Goal: Contribute content: Contribute content

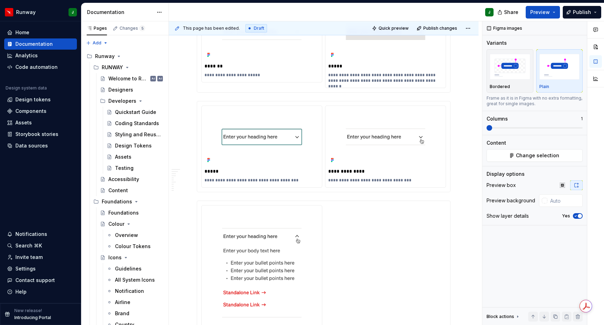
scroll to position [335, 0]
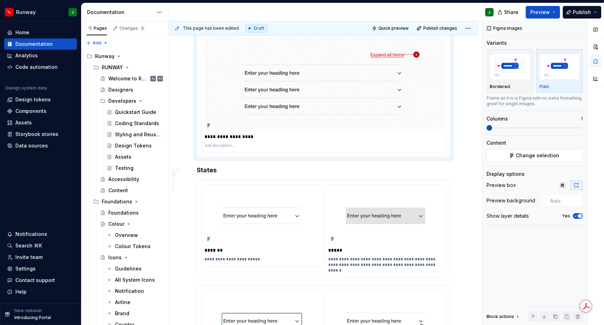
type textarea "*"
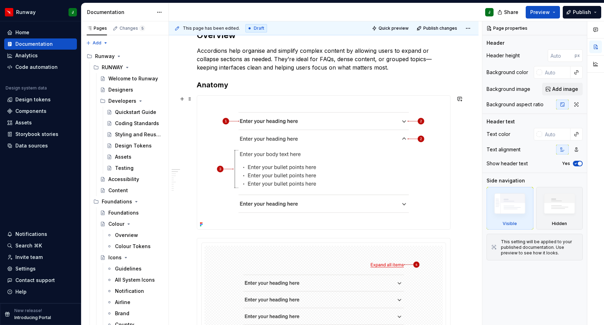
scroll to position [141, 0]
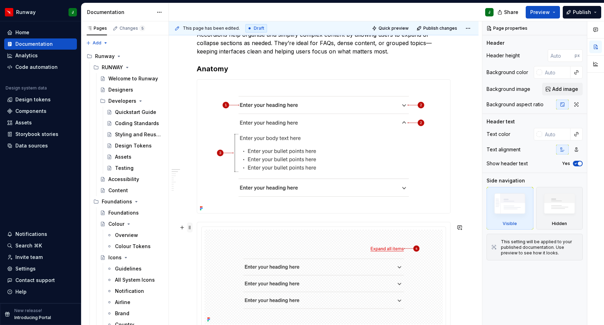
click at [191, 228] on span at bounding box center [190, 228] width 6 height 10
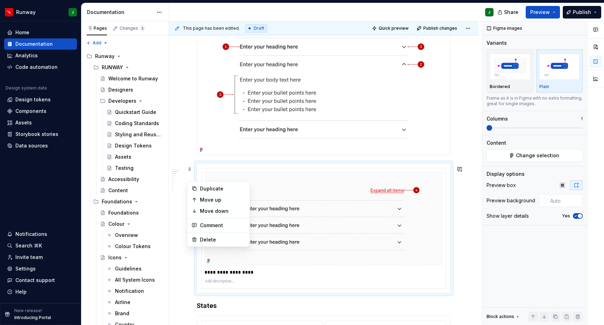
scroll to position [203, 0]
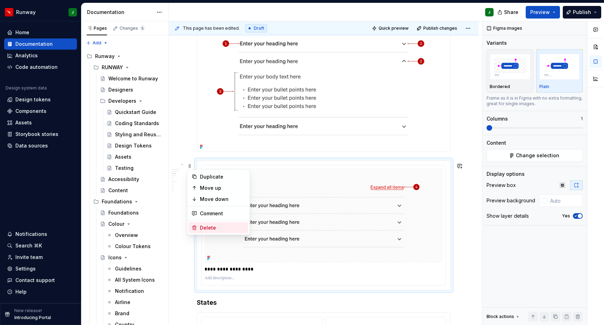
click at [210, 228] on div "Delete" at bounding box center [222, 228] width 45 height 7
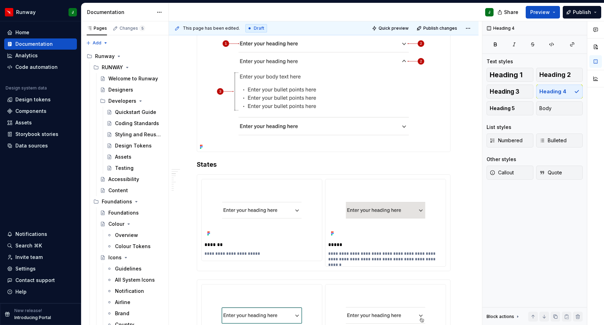
type textarea "*"
click at [197, 167] on h4 "States" at bounding box center [324, 165] width 254 height 8
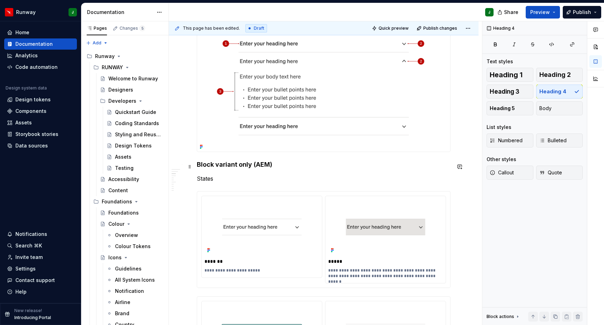
click at [220, 169] on h4 "Block variant only (AEM)" at bounding box center [324, 165] width 254 height 8
click at [208, 180] on p "States" at bounding box center [324, 179] width 254 height 8
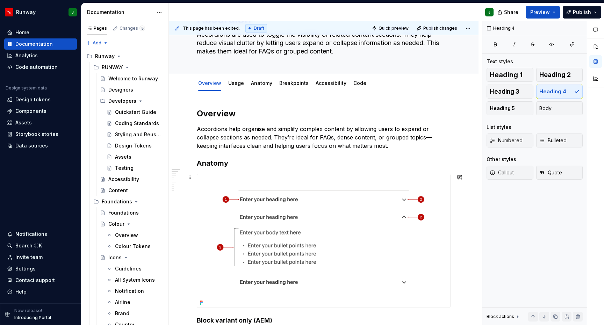
scroll to position [32, 0]
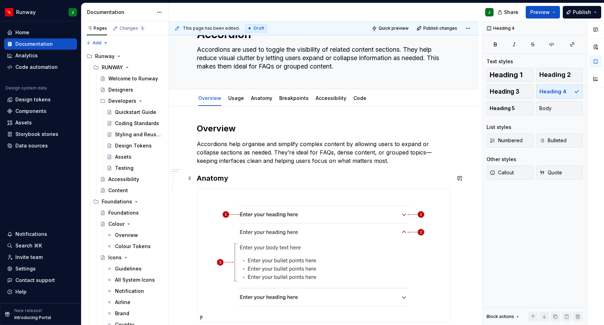
click at [215, 179] on h3 "Anatomy" at bounding box center [324, 178] width 254 height 10
click at [220, 130] on h2 "Overview" at bounding box center [324, 128] width 254 height 11
click at [216, 178] on h3 "Anatomy" at bounding box center [324, 178] width 254 height 10
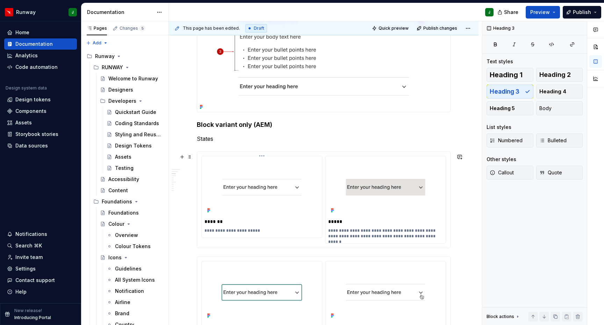
scroll to position [273, 0]
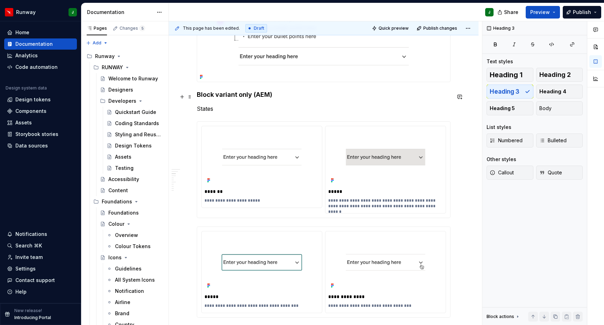
click at [211, 99] on h4 "Block variant only (AEM)" at bounding box center [324, 95] width 254 height 8
click at [206, 111] on p "States" at bounding box center [324, 109] width 254 height 8
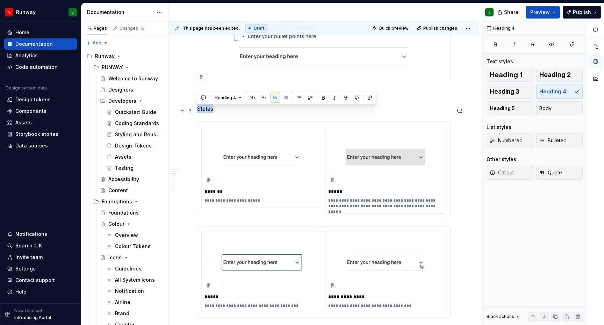
click at [206, 111] on p "States" at bounding box center [324, 109] width 254 height 8
drag, startPoint x: 502, startPoint y: 93, endPoint x: 259, endPoint y: 100, distance: 242.4
click at [502, 93] on span "Heading 3" at bounding box center [505, 91] width 30 height 7
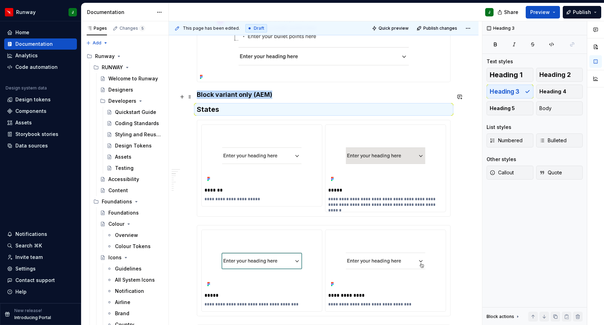
click at [218, 99] on h4 "Block variant only (AEM)" at bounding box center [324, 95] width 254 height 8
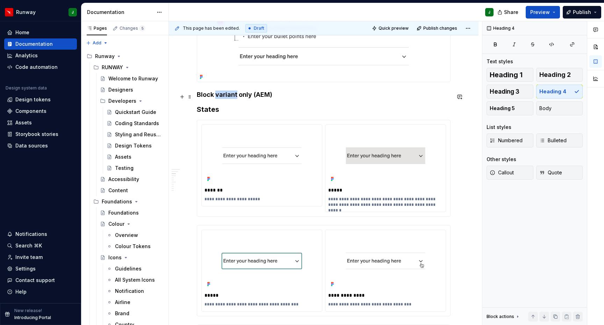
click at [218, 99] on h4 "Block variant only (AEM)" at bounding box center [324, 95] width 254 height 8
click at [512, 107] on span "Heading 5" at bounding box center [502, 108] width 25 height 7
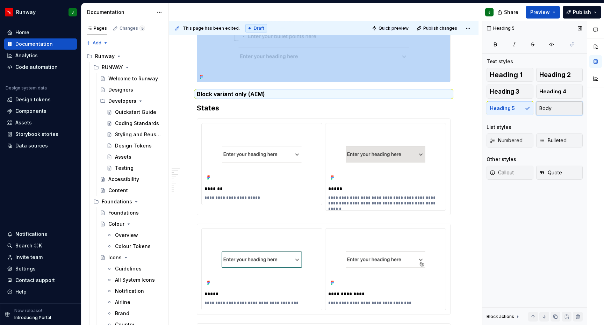
click at [572, 108] on button "Body" at bounding box center [559, 108] width 47 height 14
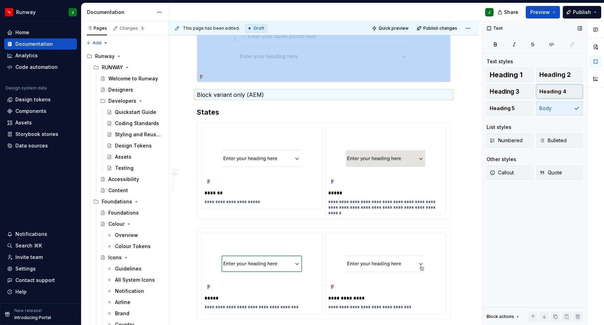
click at [555, 91] on span "Heading 4" at bounding box center [553, 91] width 27 height 7
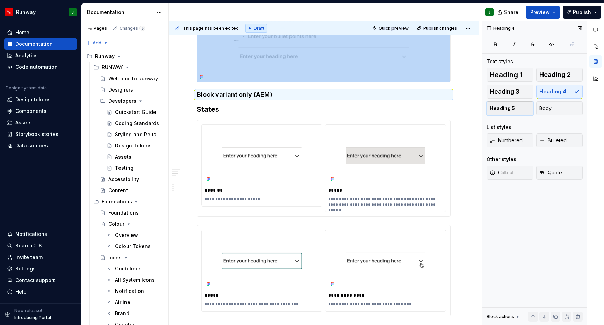
click at [511, 107] on span "Heading 5" at bounding box center [502, 108] width 25 height 7
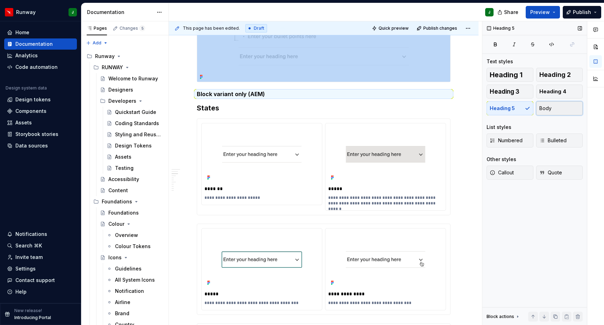
click at [549, 110] on span "Body" at bounding box center [546, 108] width 12 height 7
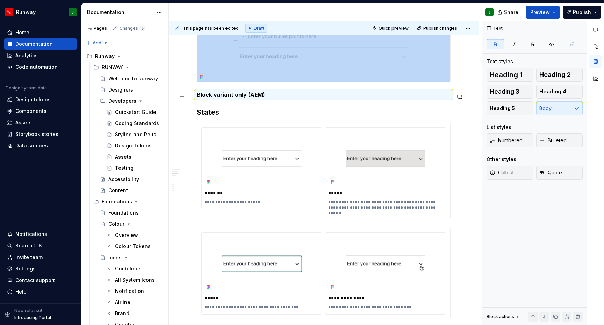
drag, startPoint x: 282, startPoint y: 94, endPoint x: 271, endPoint y: 96, distance: 11.7
click at [282, 94] on p "Block variant only (AEM)" at bounding box center [324, 95] width 254 height 8
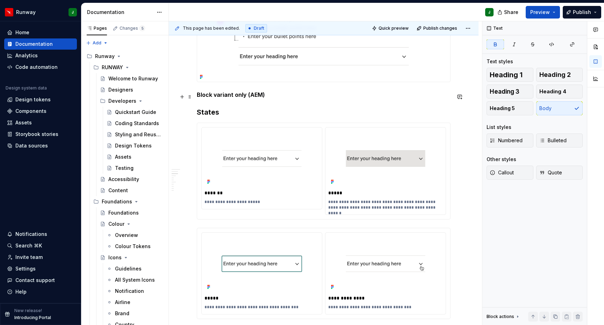
click at [277, 98] on p "Block variant only (AEM)" at bounding box center [324, 95] width 254 height 8
click at [245, 98] on strong "Block variant only (AEM)" at bounding box center [231, 94] width 68 height 7
click at [514, 175] on button "Callout" at bounding box center [510, 173] width 47 height 14
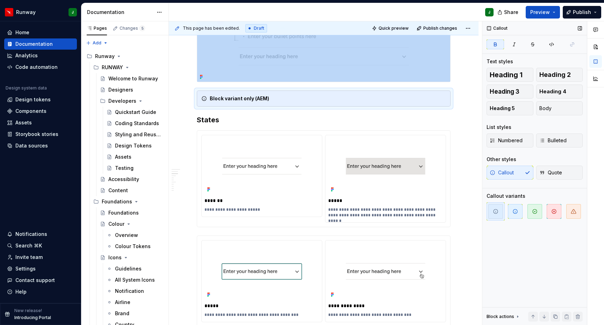
click at [511, 172] on div "Callout Quote" at bounding box center [535, 173] width 96 height 14
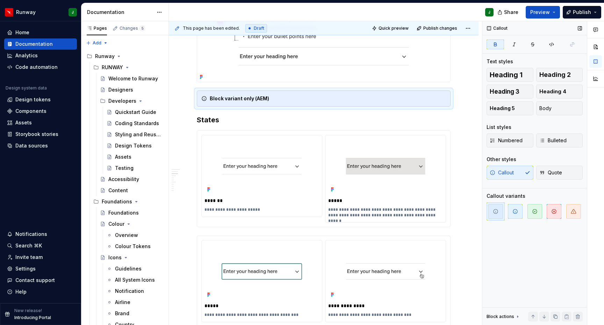
click at [514, 170] on div "Callout Quote" at bounding box center [535, 173] width 96 height 14
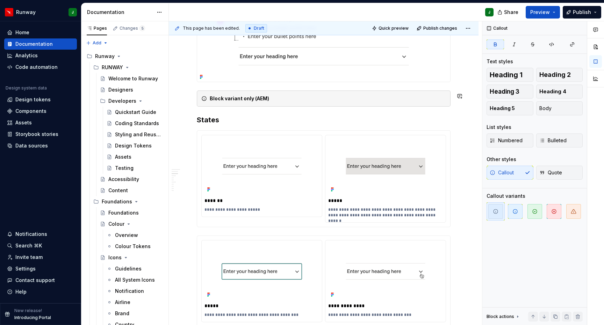
drag, startPoint x: 368, startPoint y: 87, endPoint x: 368, endPoint y: 94, distance: 6.7
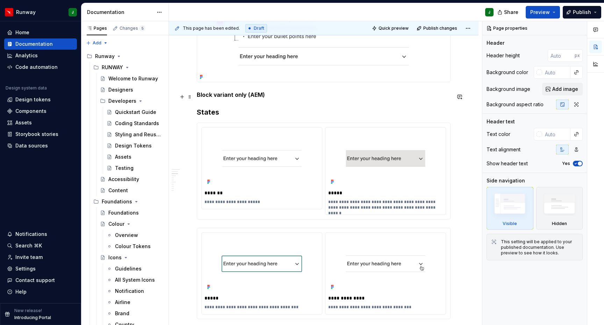
click at [249, 96] on strong "Block variant only (AEM)" at bounding box center [231, 94] width 68 height 7
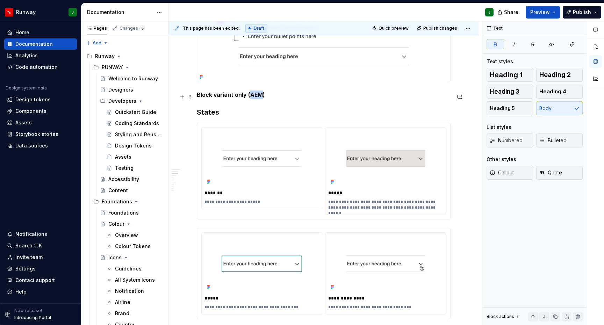
click at [249, 96] on strong "Block variant only (AEM)" at bounding box center [231, 94] width 68 height 7
click at [283, 97] on p "Block variant only (AEM)" at bounding box center [324, 95] width 254 height 8
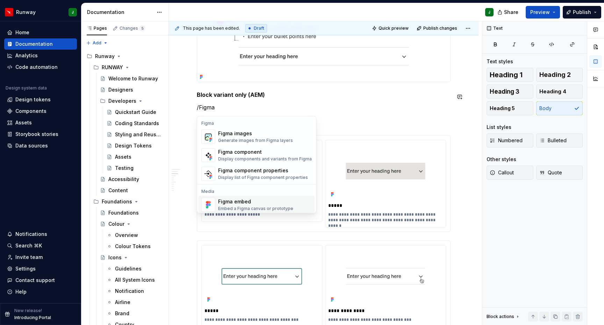
scroll to position [21, 0]
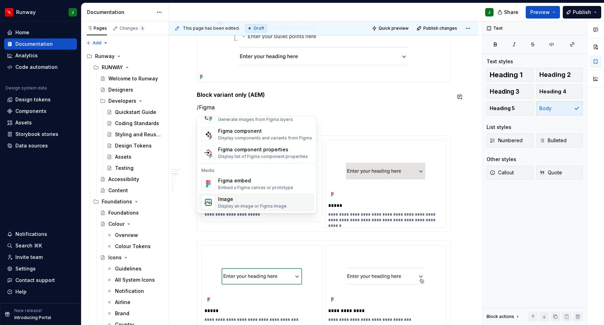
click at [236, 204] on div "Display an image or Figma image" at bounding box center [252, 207] width 69 height 6
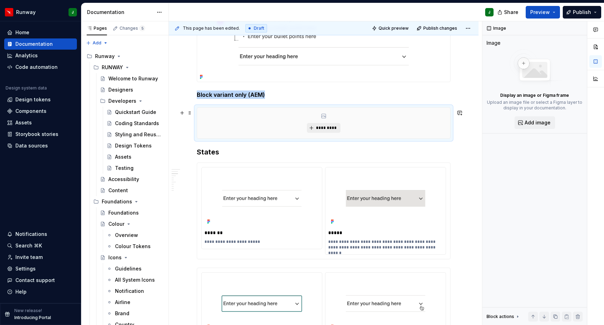
click at [325, 131] on span "*********" at bounding box center [326, 128] width 21 height 6
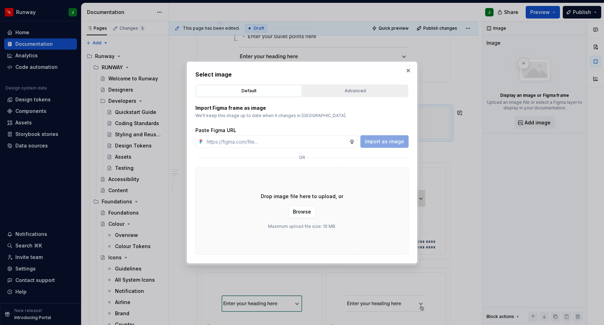
click at [351, 94] on div "Advanced" at bounding box center [355, 90] width 101 height 7
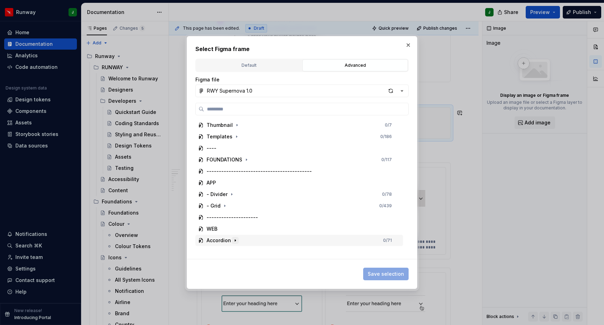
click at [236, 240] on icon "button" at bounding box center [236, 241] width 6 height 6
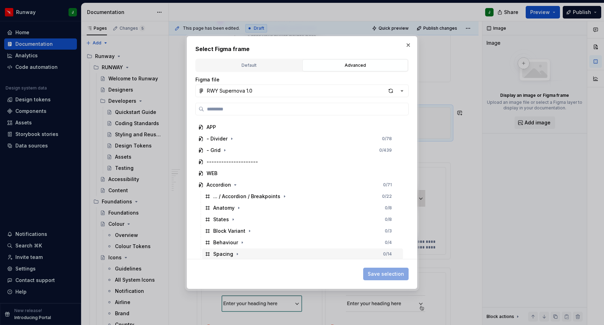
scroll to position [79, 0]
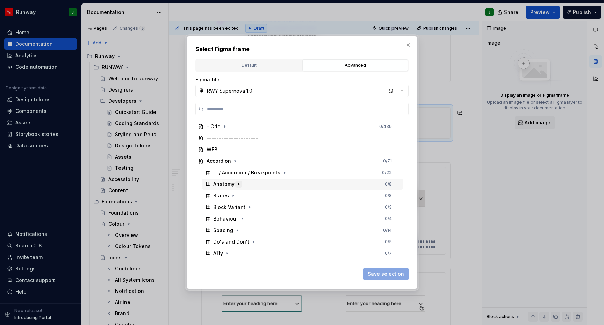
click at [236, 185] on icon "button" at bounding box center [239, 184] width 6 height 6
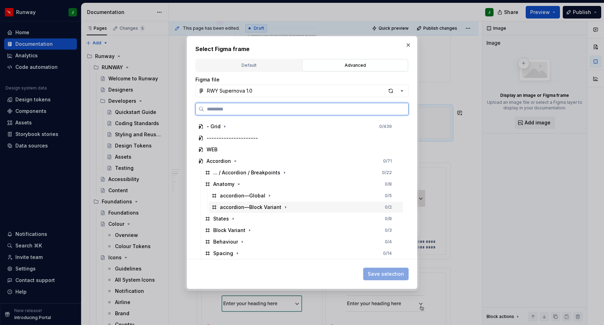
click at [275, 205] on div "accordion—Block Variant" at bounding box center [251, 207] width 62 height 7
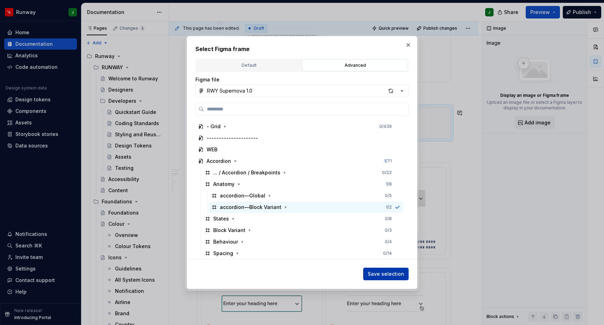
click at [392, 276] on span "Save selection" at bounding box center [386, 274] width 36 height 7
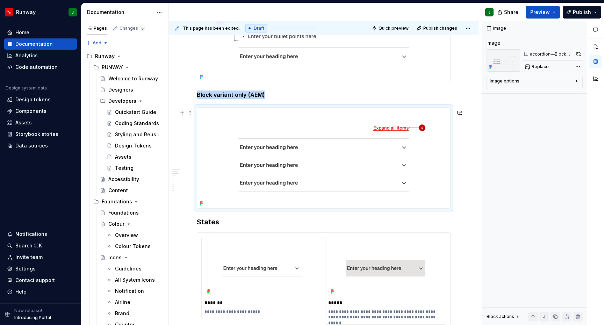
drag, startPoint x: 470, startPoint y: 202, endPoint x: 287, endPoint y: 97, distance: 210.9
click at [296, 98] on p "Block variant only (AEM)" at bounding box center [324, 95] width 254 height 8
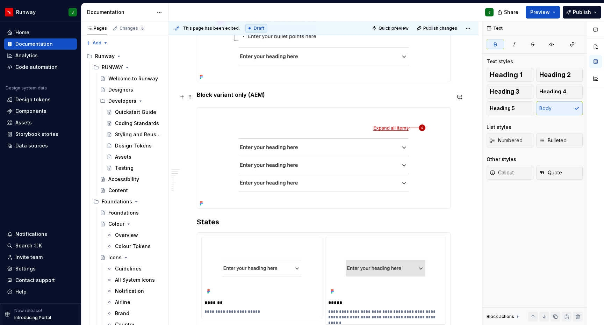
click at [271, 97] on p "Block variant only (AEM)" at bounding box center [324, 95] width 254 height 8
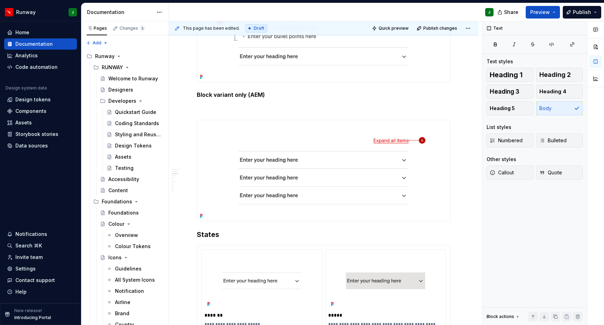
type textarea "*"
click at [203, 111] on p "To enrich screen reader interactions, please activate Accessibility in Grammarl…" at bounding box center [324, 107] width 254 height 8
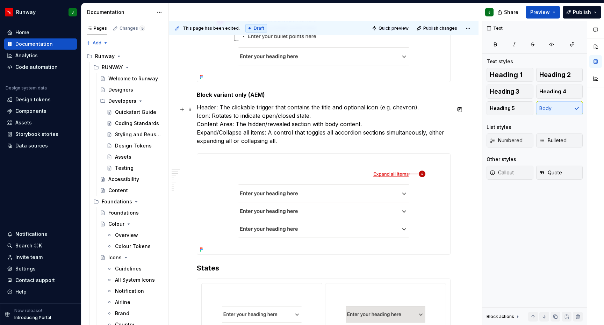
click at [197, 109] on p "Header: The clickable trigger that contains the title and optional icon (e.g. c…" at bounding box center [324, 124] width 254 height 42
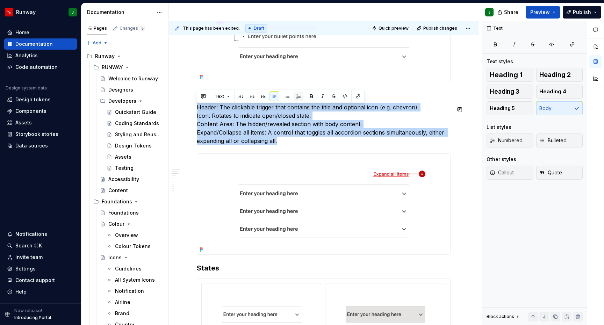
click at [297, 97] on button "button" at bounding box center [299, 97] width 10 height 10
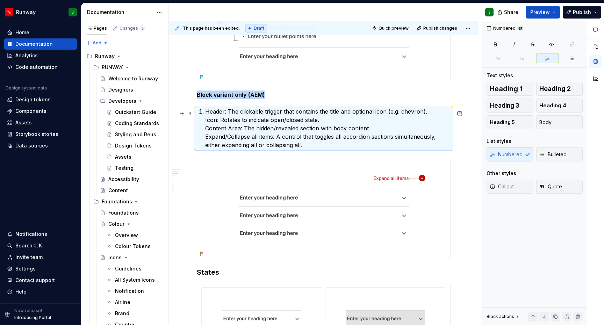
click at [206, 122] on p "Header: The clickable trigger that contains the title and optional icon (e.g. c…" at bounding box center [327, 128] width 245 height 42
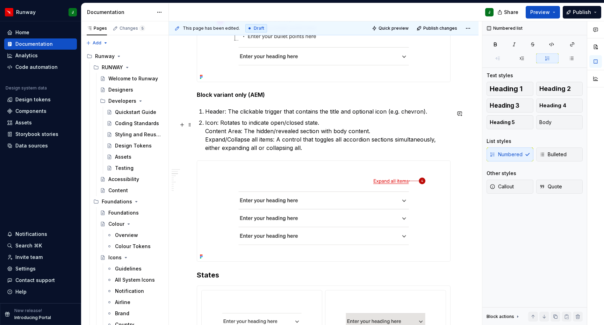
click at [205, 133] on p "Icon: Rotates to indicate open/closed state. Content Area: The hidden/revealed …" at bounding box center [327, 136] width 245 height 34
click at [206, 142] on p "Icon: Rotates to indicate open/closed state. Content Area: The hidden/revealed …" at bounding box center [327, 136] width 245 height 34
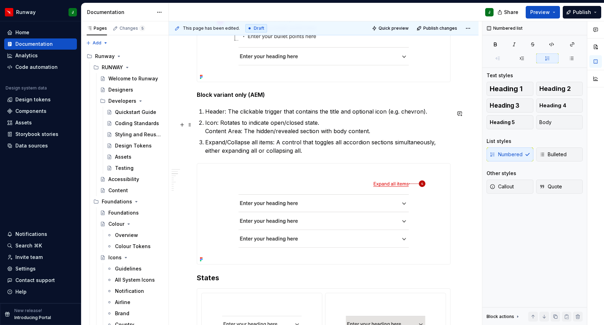
click at [206, 133] on p "Icon: Rotates to indicate open/closed state. Content Area: The hidden/revealed …" at bounding box center [327, 127] width 245 height 17
click at [209, 133] on p "Icon: Rotates to indicate open/closed state. Content Area: The hidden/revealed …" at bounding box center [327, 127] width 245 height 17
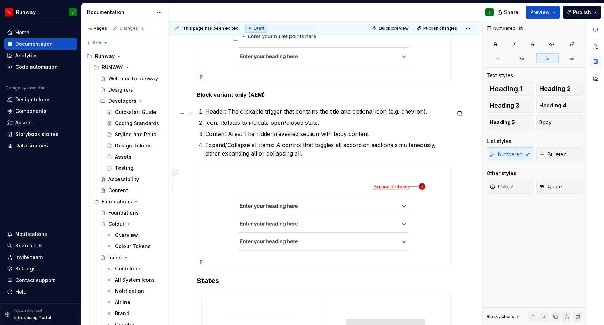
drag, startPoint x: 206, startPoint y: 114, endPoint x: 226, endPoint y: 114, distance: 20.3
click at [226, 115] on p "Header: The clickable trigger that contains the title and optional icon (e.g. c…" at bounding box center [327, 111] width 245 height 8
drag, startPoint x: 205, startPoint y: 125, endPoint x: 217, endPoint y: 126, distance: 11.6
click at [218, 125] on p "Icon: Rotates to indicate open/closed state." at bounding box center [327, 123] width 245 height 8
drag, startPoint x: 223, startPoint y: 136, endPoint x: 240, endPoint y: 135, distance: 16.8
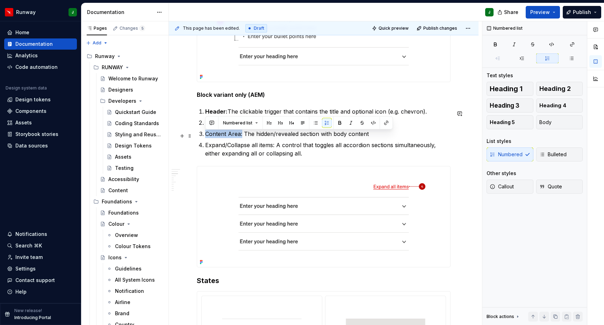
click at [242, 136] on p "Content Area: The hidden/revealed section with body content" at bounding box center [327, 134] width 245 height 8
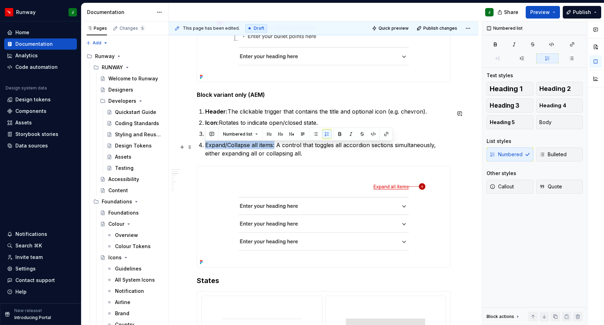
drag, startPoint x: 206, startPoint y: 147, endPoint x: 273, endPoint y: 148, distance: 67.5
click at [275, 148] on p "Expand/Collapse all items: A control that toggles all accordion sections simult…" at bounding box center [327, 149] width 245 height 17
click at [317, 156] on p "Expand/Collapse all items: A control that toggles all accordion sections simult…" at bounding box center [327, 149] width 245 height 17
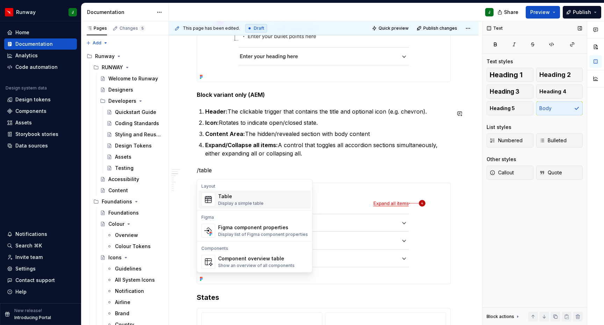
click at [261, 201] on div "Display a simple table" at bounding box center [240, 204] width 45 height 6
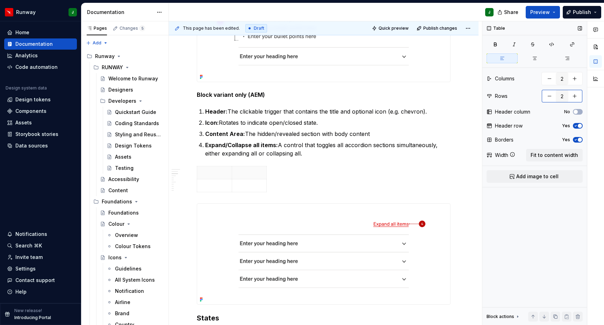
click at [575, 100] on button "button" at bounding box center [575, 96] width 13 height 13
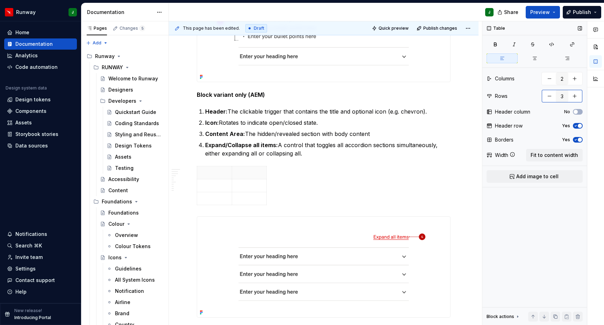
click at [575, 100] on button "button" at bounding box center [575, 96] width 13 height 13
type input "4"
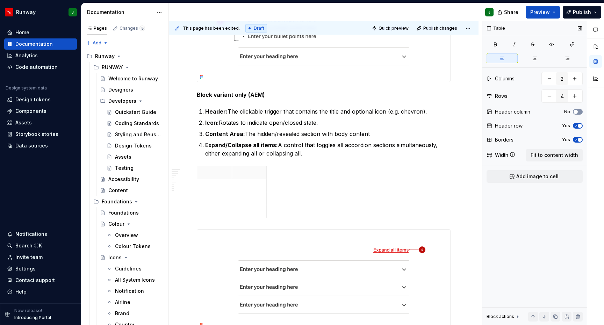
click at [578, 113] on icon "button" at bounding box center [576, 112] width 6 height 4
click at [579, 126] on span "button" at bounding box center [580, 126] width 4 height 4
click at [578, 140] on span "button" at bounding box center [580, 140] width 4 height 4
click at [578, 140] on icon "button" at bounding box center [576, 140] width 6 height 4
click at [552, 155] on span "Fit to content width" at bounding box center [555, 155] width 48 height 7
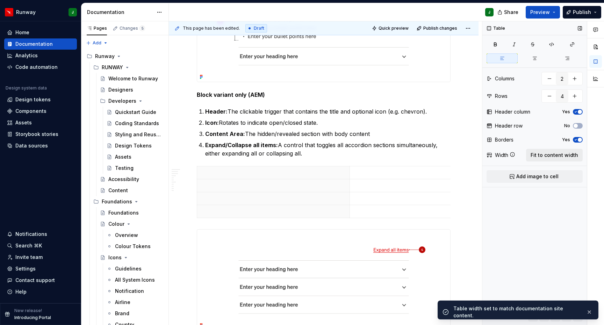
click at [545, 159] on button "Fit to content width" at bounding box center [554, 155] width 57 height 13
click at [546, 156] on span "Fit to content width" at bounding box center [555, 155] width 48 height 7
click at [547, 154] on span "Fit to content width" at bounding box center [555, 155] width 48 height 7
click at [237, 175] on p "To enrich screen reader interactions, please activate Accessibility in Grammarl…" at bounding box center [273, 172] width 144 height 7
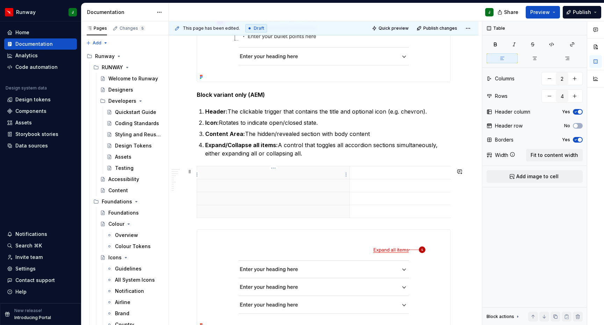
type textarea "*"
click at [214, 189] on p "To enrich screen reader interactions, please activate Accessibility in Grammarl…" at bounding box center [273, 185] width 144 height 7
click at [218, 202] on p "To enrich screen reader interactions, please activate Accessibility in Grammarl…" at bounding box center [273, 198] width 144 height 7
click at [207, 215] on p "To enrich screen reader interactions, please activate Accessibility in Grammarl…" at bounding box center [273, 211] width 144 height 7
click at [270, 175] on html "Runway J Home Documentation Analytics Code automation Design system data Design…" at bounding box center [302, 162] width 604 height 325
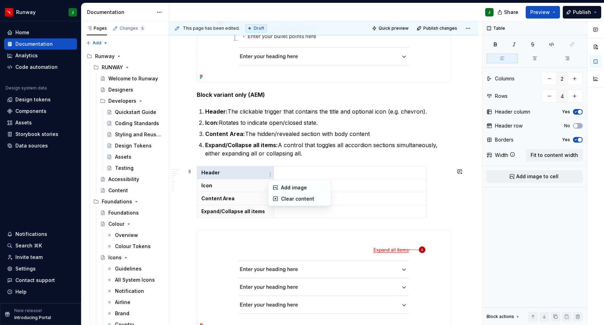
click at [289, 171] on html "Runway J Home Documentation Analytics Code automation Design system data Design…" at bounding box center [302, 162] width 604 height 325
click at [274, 174] on td "To enrich screen reader interactions, please activate Accessibility in Grammarl…" at bounding box center [350, 172] width 152 height 13
click at [298, 175] on p "To enrich screen reader interactions, please activate Accessibility in Grammarl…" at bounding box center [350, 172] width 144 height 7
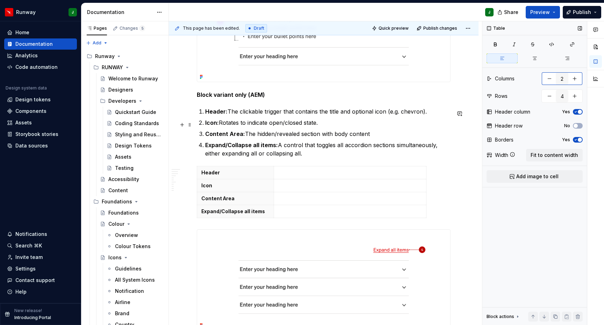
click at [547, 78] on button "button" at bounding box center [549, 78] width 13 height 13
click at [578, 79] on button "button" at bounding box center [575, 78] width 13 height 13
click at [577, 79] on button "button" at bounding box center [575, 78] width 13 height 13
type input "3"
click at [578, 126] on span "button" at bounding box center [580, 126] width 4 height 4
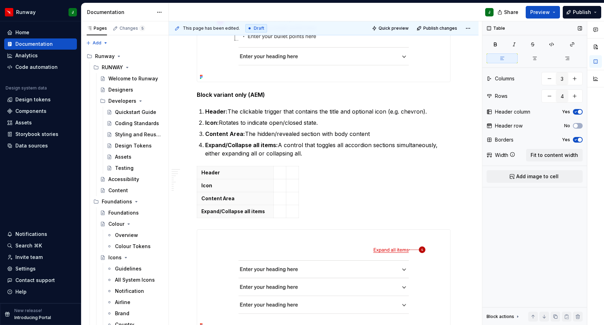
click at [579, 112] on span "button" at bounding box center [580, 112] width 4 height 4
click at [202, 175] on html "Runway J Home Documentation Analytics Code automation Design system data Design…" at bounding box center [302, 162] width 604 height 325
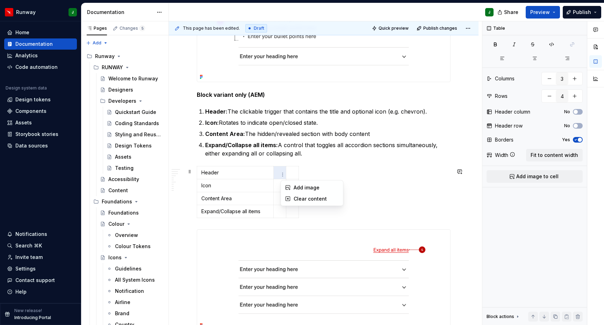
click at [264, 177] on html "Runway J Home Documentation Analytics Code automation Design system data Design…" at bounding box center [302, 162] width 604 height 325
click at [278, 154] on p "Expand/Collapse all items: A control that toggles all accordion sections simult…" at bounding box center [327, 149] width 245 height 17
click at [241, 172] on p "Header" at bounding box center [235, 172] width 68 height 7
click at [270, 147] on strong "Expand/Collapse all items:" at bounding box center [241, 145] width 73 height 7
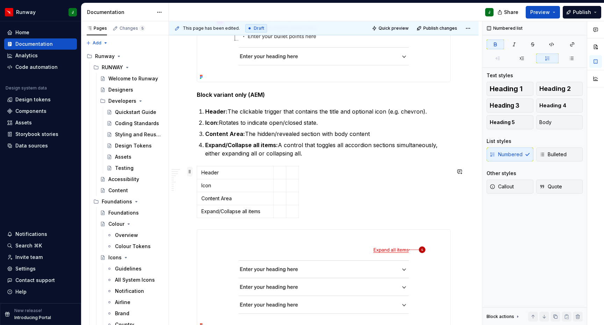
click at [191, 172] on span at bounding box center [190, 172] width 6 height 10
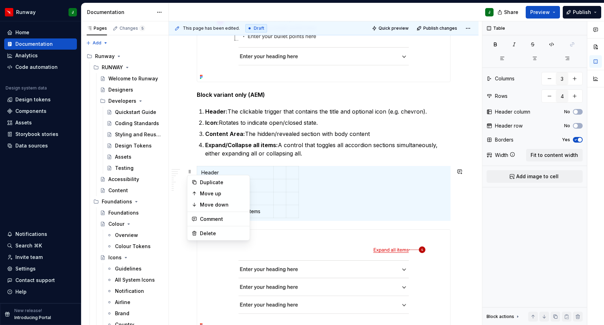
click at [255, 174] on p "Header" at bounding box center [235, 172] width 68 height 7
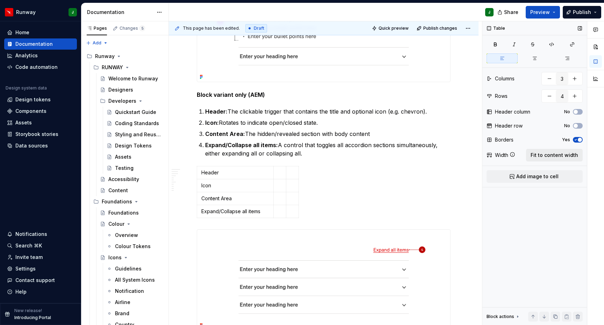
click at [544, 157] on span "Fit to content width" at bounding box center [555, 155] width 48 height 7
click at [326, 173] on p "To enrich screen reader interactions, please activate Accessibility in Grammarl…" at bounding box center [349, 172] width 93 height 7
click at [321, 189] on p "To enrich screen reader interactions, please activate Accessibility in Grammarl…" at bounding box center [349, 185] width 93 height 7
click at [314, 202] on p "To enrich screen reader interactions, please activate Accessibility in Grammarl…" at bounding box center [349, 198] width 93 height 7
click at [314, 215] on p "To enrich screen reader interactions, please activate Accessibility in Grammarl…" at bounding box center [349, 211] width 93 height 7
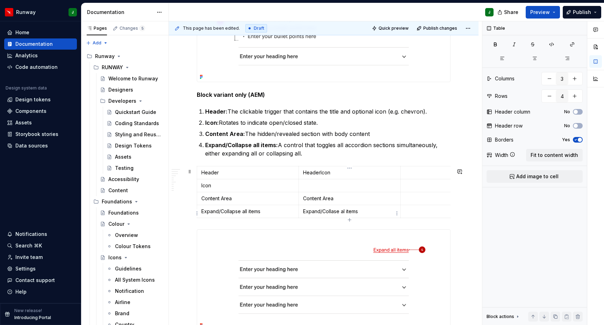
scroll to position [0, 0]
click at [317, 189] on p "To enrich screen reader interactions, please activate Accessibility in Grammarl…" at bounding box center [349, 185] width 93 height 7
click at [341, 176] on p "HeaderIcon" at bounding box center [349, 172] width 93 height 7
click at [316, 187] on p "To enrich screen reader interactions, please activate Accessibility in Grammarl…" at bounding box center [349, 185] width 93 height 7
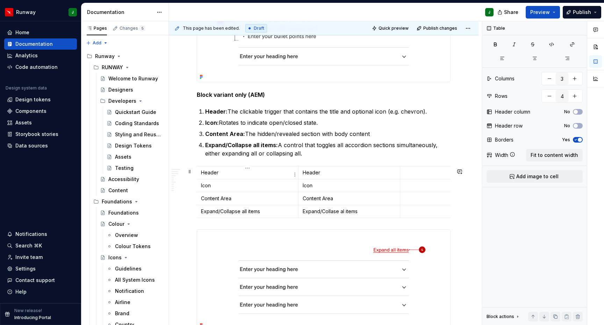
click at [206, 176] on p "Header" at bounding box center [247, 172] width 93 height 7
click at [320, 187] on p "Icon1" at bounding box center [349, 185] width 93 height 7
click at [208, 176] on p "Header" at bounding box center [247, 172] width 93 height 7
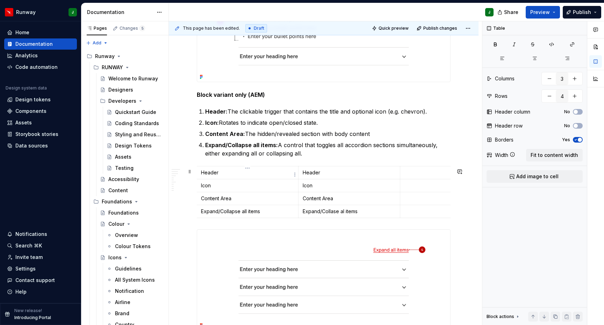
click at [208, 176] on p "Header" at bounding box center [247, 172] width 93 height 7
drag, startPoint x: 206, startPoint y: 188, endPoint x: 206, endPoint y: 202, distance: 13.3
click at [206, 188] on p "Icon" at bounding box center [247, 185] width 93 height 7
click at [209, 201] on p "Content Area" at bounding box center [247, 198] width 93 height 7
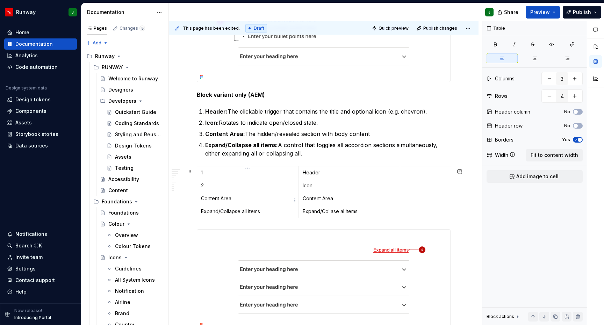
click at [209, 201] on p "Content Area" at bounding box center [247, 198] width 93 height 7
click at [237, 202] on p "Content Area" at bounding box center [247, 198] width 93 height 7
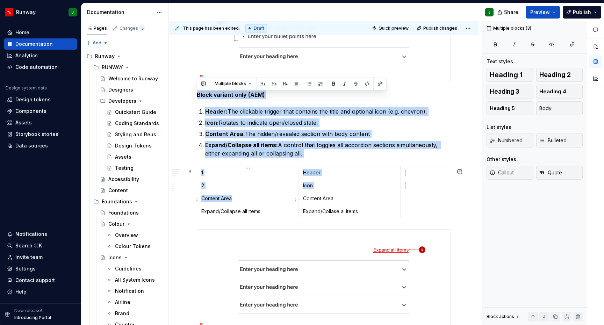
drag, startPoint x: 250, startPoint y: 201, endPoint x: 198, endPoint y: 199, distance: 51.5
click at [198, 199] on body "Runway J Home Documentation Analytics Code automation Design system data Design…" at bounding box center [302, 162] width 604 height 325
click at [236, 201] on p "Content Area" at bounding box center [247, 198] width 93 height 7
click at [201, 201] on p "Content Area" at bounding box center [247, 198] width 93 height 7
click at [208, 201] on p "Content Area" at bounding box center [247, 198] width 93 height 7
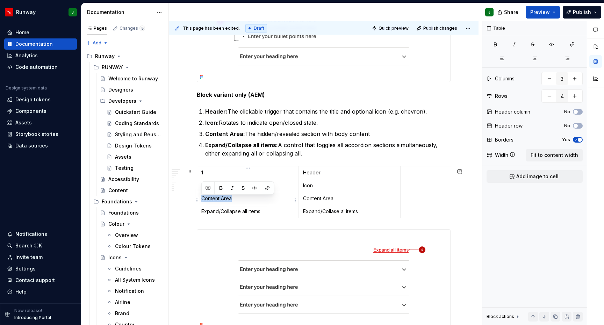
drag, startPoint x: 201, startPoint y: 200, endPoint x: 240, endPoint y: 201, distance: 38.8
click at [241, 201] on p "Content Area" at bounding box center [247, 198] width 93 height 7
drag, startPoint x: 202, startPoint y: 214, endPoint x: 264, endPoint y: 214, distance: 61.9
click at [266, 214] on p "Expand/Collapse all items" at bounding box center [247, 211] width 93 height 7
click at [217, 229] on div "To enrich screen reader interactions, please activate Accessibility in Grammarl…" at bounding box center [324, 279] width 254 height 101
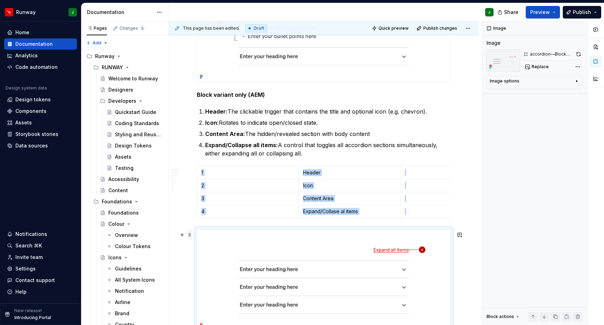
click at [190, 236] on span at bounding box center [190, 235] width 6 height 10
click at [210, 256] on div "Move up" at bounding box center [222, 257] width 45 height 7
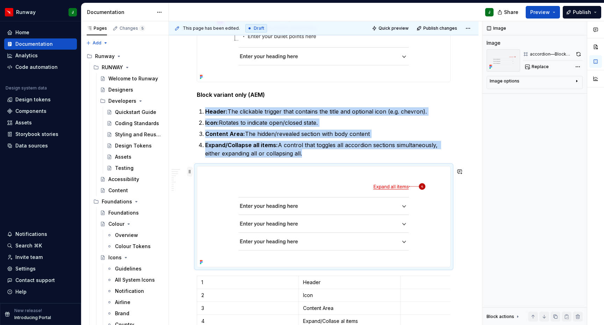
click at [190, 172] on span at bounding box center [190, 172] width 6 height 10
drag, startPoint x: 201, startPoint y: 193, endPoint x: 193, endPoint y: 181, distance: 14.2
click at [201, 193] on div "Move up" at bounding box center [222, 193] width 45 height 7
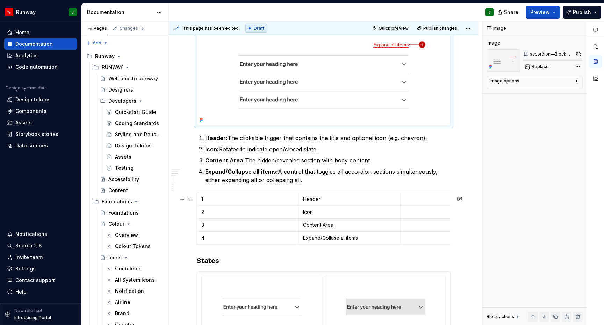
scroll to position [312, 0]
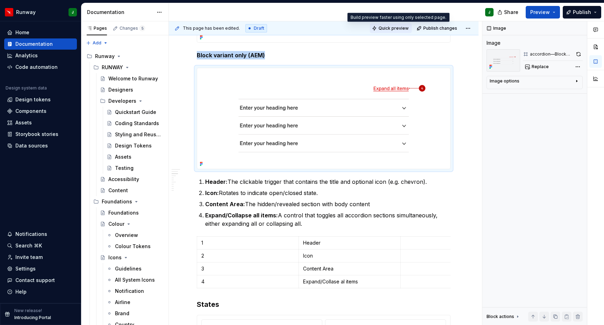
click at [399, 29] on span "Quick preview" at bounding box center [394, 29] width 30 height 6
click at [472, 28] on html "Runway J Home Documentation Analytics Code automation Design system data Design…" at bounding box center [302, 162] width 604 height 325
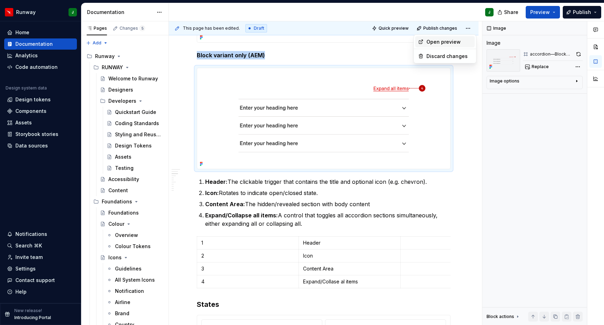
click at [444, 41] on div "Open preview" at bounding box center [449, 41] width 45 height 7
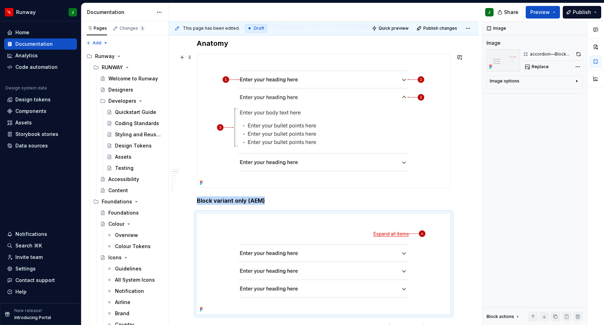
scroll to position [239, 0]
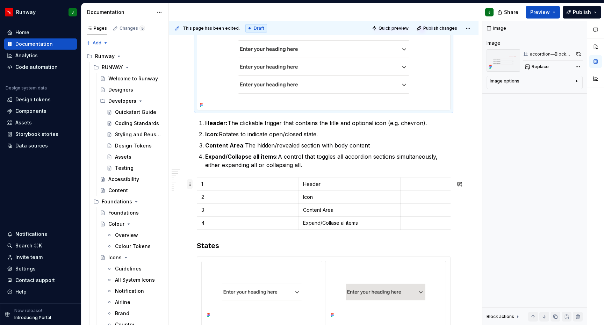
click at [190, 184] on span at bounding box center [190, 184] width 6 height 10
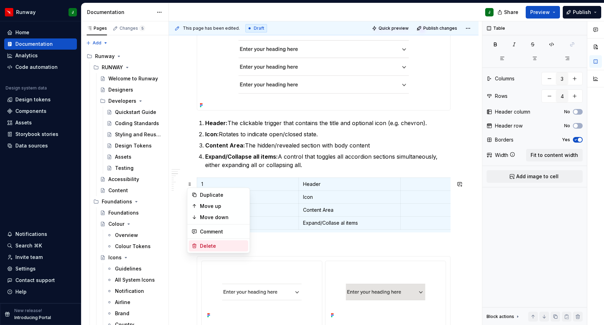
drag, startPoint x: 212, startPoint y: 247, endPoint x: 244, endPoint y: 157, distance: 96.0
click at [212, 247] on div "Delete" at bounding box center [222, 246] width 45 height 7
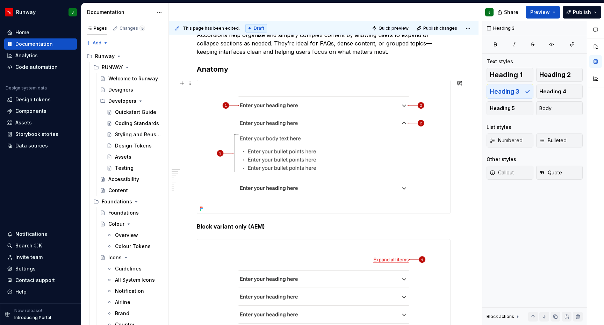
scroll to position [138, 0]
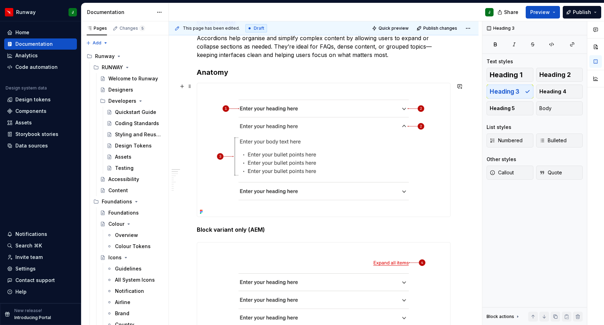
click at [210, 130] on img "To enrich screen reader interactions, please activate Accessibility in Grammarl…" at bounding box center [323, 150] width 253 height 134
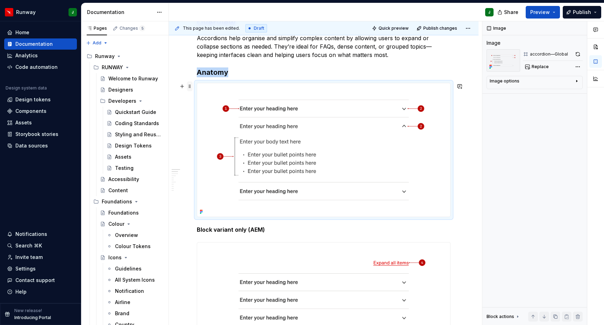
click at [190, 87] on span at bounding box center [190, 86] width 6 height 10
click at [248, 87] on img "To enrich screen reader interactions, please activate Accessibility in Grammarl…" at bounding box center [323, 150] width 253 height 134
click at [282, 89] on img "To enrich screen reader interactions, please activate Accessibility in Grammarl…" at bounding box center [323, 150] width 253 height 134
click at [577, 81] on icon "button" at bounding box center [577, 81] width 1 height 2
click at [577, 81] on icon "button" at bounding box center [577, 81] width 6 height 6
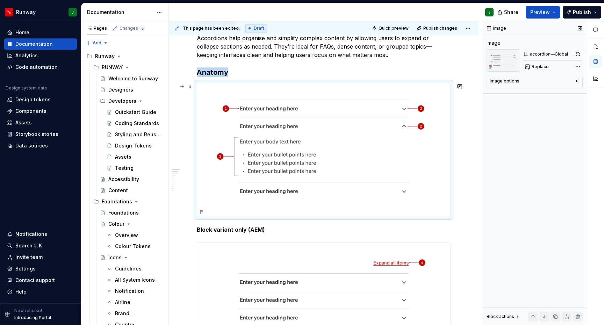
click at [206, 88] on img "To enrich screen reader interactions, please activate Accessibility in Grammarl…" at bounding box center [323, 150] width 253 height 134
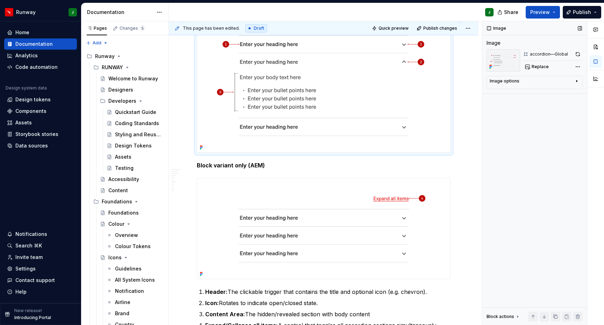
scroll to position [228, 0]
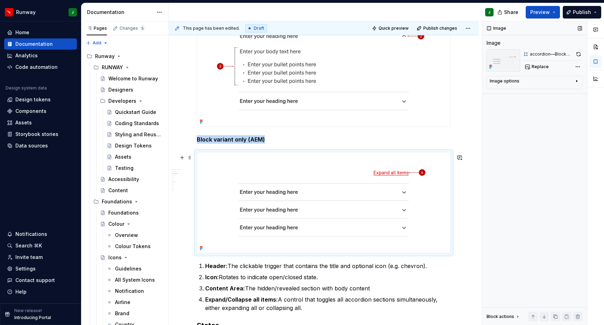
click at [212, 168] on img "To enrich screen reader interactions, please activate Accessibility in Grammarl…" at bounding box center [323, 202] width 253 height 101
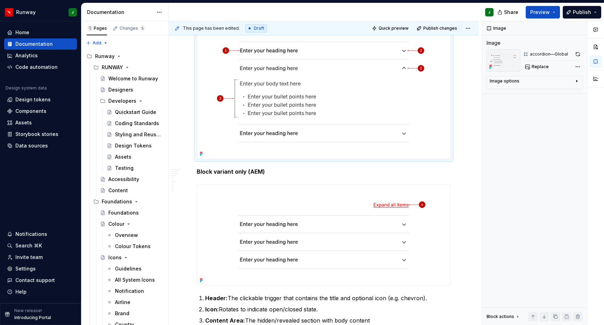
click at [436, 105] on img "To enrich screen reader interactions, please activate Accessibility in Grammarl…" at bounding box center [323, 92] width 253 height 134
click at [579, 53] on button "button" at bounding box center [578, 54] width 10 height 10
click at [442, 199] on img "To enrich screen reader interactions, please activate Accessibility in Grammarl…" at bounding box center [323, 235] width 253 height 101
click at [578, 53] on button "button" at bounding box center [579, 54] width 8 height 10
click at [393, 28] on span "Quick preview" at bounding box center [394, 29] width 30 height 6
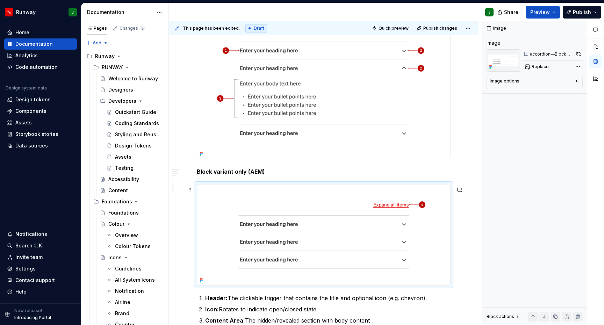
click at [339, 207] on img "To enrich screen reader interactions, please activate Accessibility in Grammarl…" at bounding box center [323, 235] width 253 height 101
click at [577, 81] on icon "button" at bounding box center [577, 81] width 6 height 6
type textarea "*"
click at [500, 119] on textarea at bounding box center [535, 117] width 90 height 13
type textarea "Block"
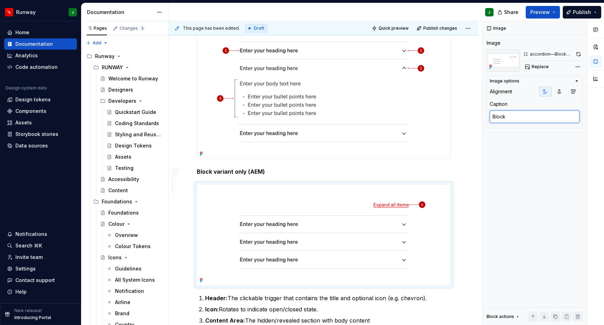
type textarea "*"
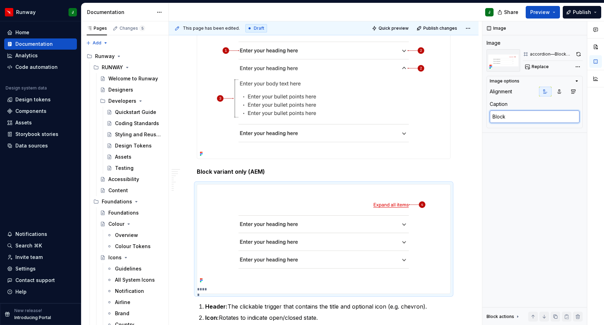
type textarea "Block v"
type textarea "*"
type textarea "Block va"
type textarea "*"
type textarea "Block var"
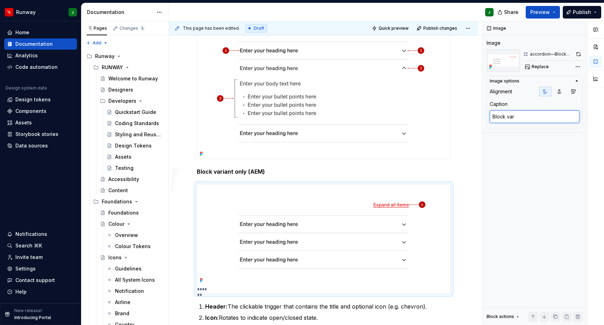
type textarea "*"
type textarea "Block vari"
type textarea "*"
type textarea "Block varian"
type textarea "*"
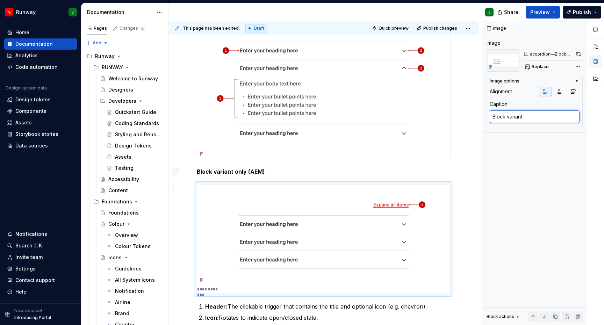
type textarea "Block variant"
type textarea "*"
type textarea "Block variant o"
type textarea "*"
type textarea "Block variant on"
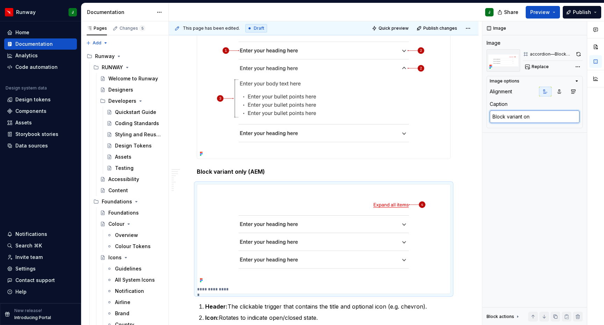
type textarea "*"
type textarea "Block variant onl"
type textarea "*"
type textarea "Block variant only"
type textarea "*"
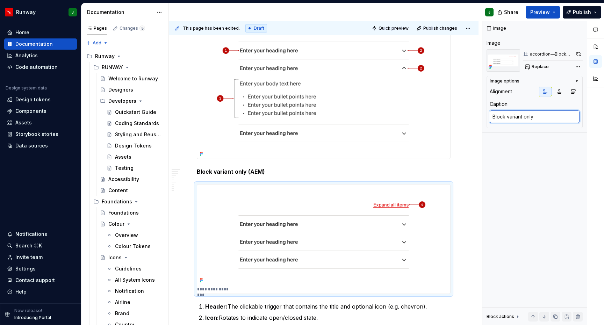
type textarea "Block variant only"
type textarea "*"
type textarea "Block variant only ("
type textarea "*"
type textarea "Block variant only (A"
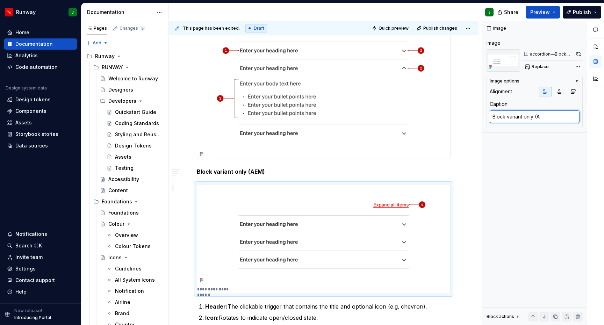
type textarea "*"
type textarea "Block variant only (AE"
type textarea "*"
type textarea "Block variant only (AEM"
type textarea "*"
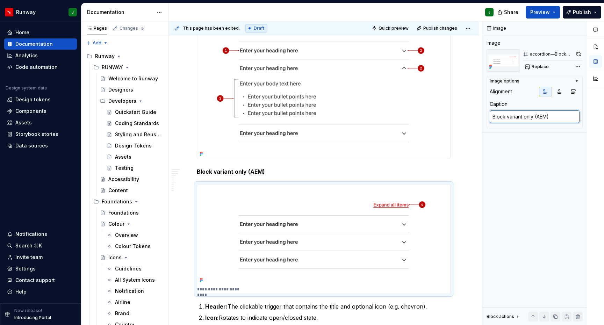
click at [548, 118] on textarea "Block variant only (AEM)" at bounding box center [535, 117] width 90 height 13
type textarea "Block variant only (AEM-spoecific)"
type textarea "*"
click at [557, 117] on textarea "Block variant only (AEM-spoecific)" at bounding box center [535, 117] width 90 height 13
type textarea "Block variant only (AEM-specific)"
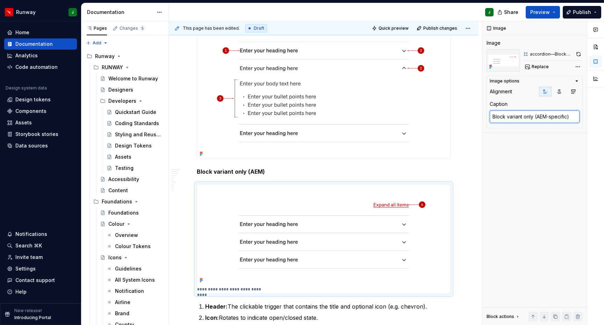
type textarea "*"
drag, startPoint x: 548, startPoint y: 118, endPoint x: 561, endPoint y: 118, distance: 12.6
click at [550, 118] on textarea "Block variant only (AEM-specific)" at bounding box center [535, 117] width 90 height 13
type textarea "Block variant only (AEM–specific)"
type textarea "*"
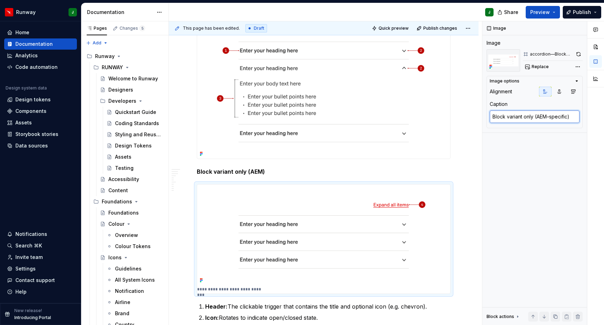
type textarea "Block variant only (AEMspecific)"
type textarea "*"
type textarea "Block variant only (AEM specific)"
type textarea "*"
type textarea "Block variant only (AEM Specific)"
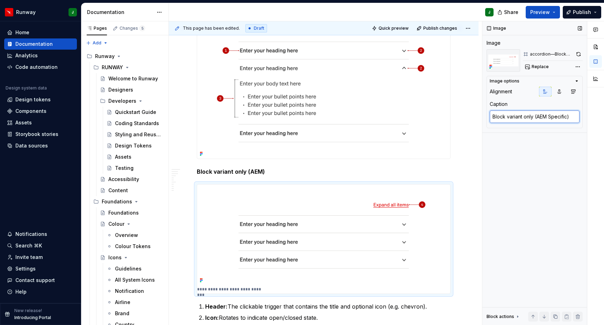
click at [528, 115] on textarea "Block variant only (AEM Specific)" at bounding box center [535, 117] width 90 height 13
click at [527, 118] on textarea "Block variant only (AEM Specific)" at bounding box center [535, 117] width 90 height 13
click at [531, 117] on textarea "Block variant only (AEM Specific)" at bounding box center [535, 117] width 90 height 13
paste textarea "(specific to AEM project"
type textarea "*"
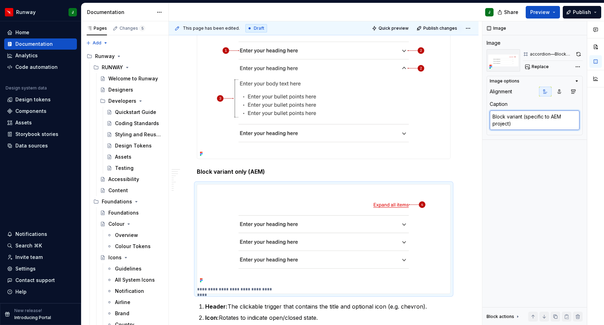
type textarea "Block variant (specific to AEM project)"
type textarea "*"
drag, startPoint x: 551, startPoint y: 120, endPoint x: 527, endPoint y: 117, distance: 24.0
click at [551, 120] on textarea "Block variant (specific to AEM project)" at bounding box center [535, 121] width 90 height 20
drag, startPoint x: 526, startPoint y: 118, endPoint x: 551, endPoint y: 117, distance: 25.5
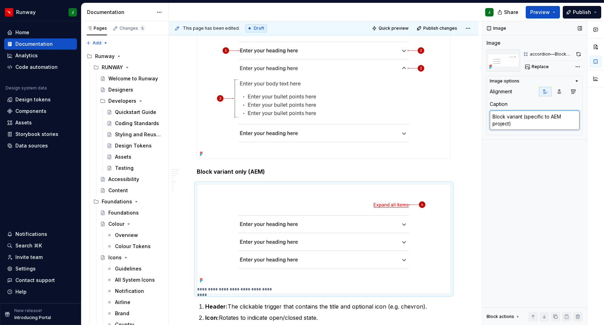
click at [551, 117] on textarea "Block variant (specific to AEM project)" at bounding box center [535, 121] width 90 height 20
type textarea "Block variant (AEM project)"
type textarea "*"
click at [544, 118] on textarea "Block variant (AEM project)" at bounding box center [535, 117] width 90 height 13
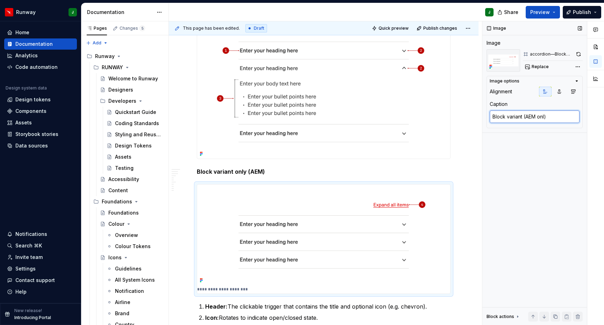
type textarea "Block variant (AEM only)"
type textarea "*"
type textarea "Block variant (AEM only)"
click at [535, 185] on div "Image Image accordion—Block Variant Replace Image options Alignment Caption Blo…" at bounding box center [535, 173] width 105 height 304
click at [393, 29] on span "Quick preview" at bounding box center [394, 29] width 30 height 6
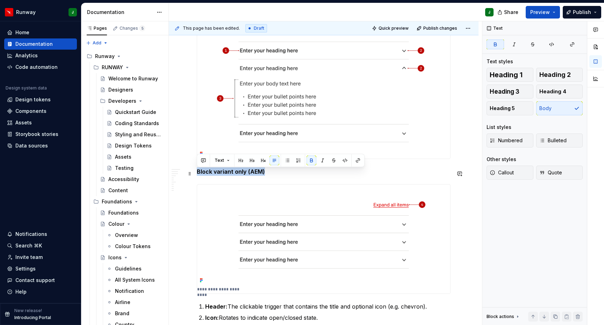
drag, startPoint x: 278, startPoint y: 173, endPoint x: 196, endPoint y: 171, distance: 81.5
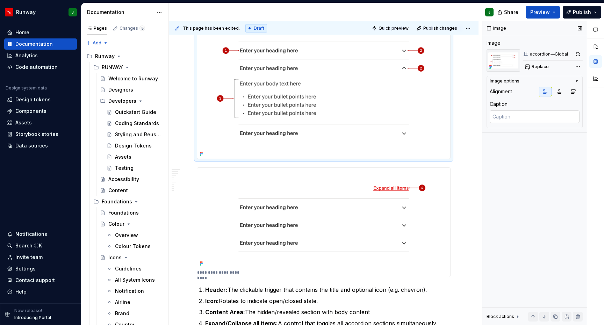
click at [218, 134] on img "To enrich screen reader interactions, please activate Accessibility in Grammarl…" at bounding box center [323, 92] width 253 height 134
type textarea "*"
click at [512, 114] on textarea at bounding box center [535, 117] width 90 height 13
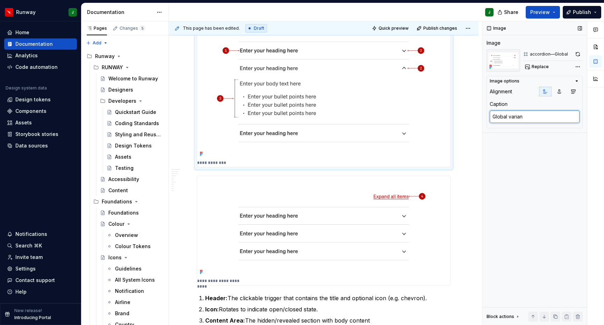
type textarea "Global variant"
type textarea "*"
type textarea "Global variant"
click at [580, 66] on div "Comments Open comments No comments yet Select ‘Comment’ from the block context …" at bounding box center [544, 173] width 122 height 304
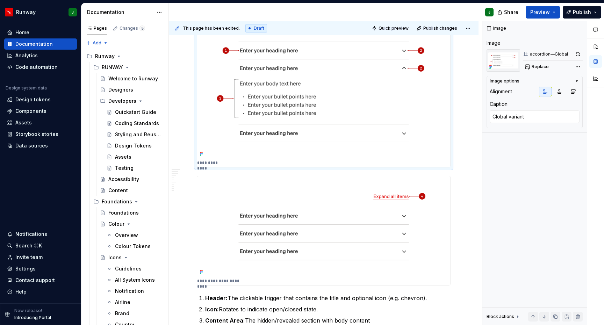
click at [579, 66] on div "Comments Open comments No comments yet Select ‘Comment’ from the block context …" at bounding box center [544, 173] width 122 height 304
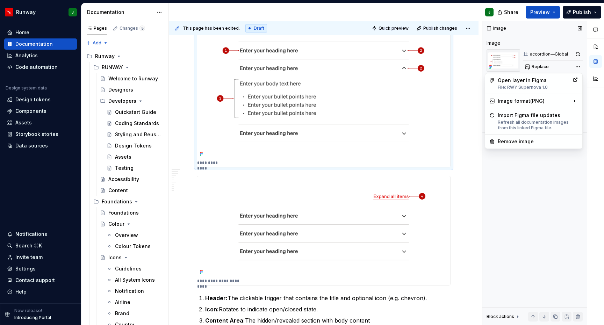
click at [541, 194] on div "Comments Open comments No comments yet Select ‘Comment’ from the block context …" at bounding box center [544, 173] width 122 height 304
click at [522, 172] on div "Image Image accordion—Global Replace Image options Alignment Caption Global var…" at bounding box center [535, 173] width 105 height 304
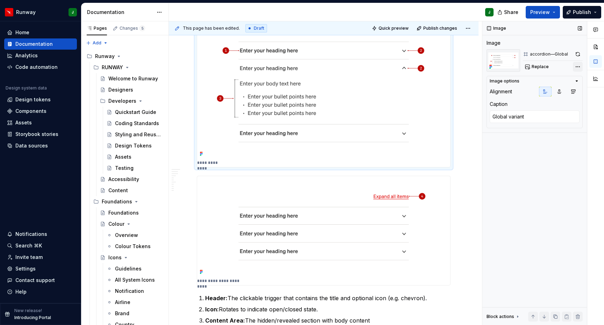
click at [577, 66] on div "Comments Open comments No comments yet Select ‘Comment’ from the block context …" at bounding box center [544, 173] width 122 height 304
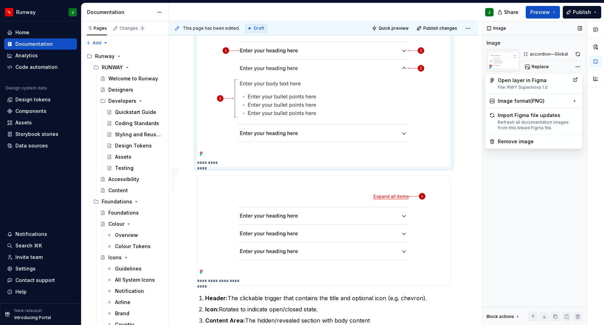
click at [515, 173] on div "Image Image accordion—Global Replace Image options Alignment Caption Global var…" at bounding box center [535, 173] width 105 height 304
click at [534, 117] on textarea "Global variant" at bounding box center [535, 117] width 90 height 13
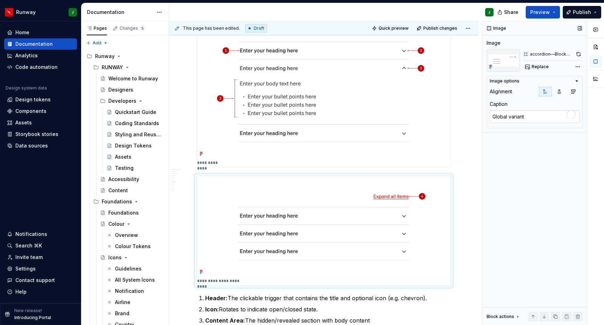
click at [534, 117] on textarea "Block variant (AEM only)" at bounding box center [535, 117] width 90 height 13
type textarea "*"
type textarea "Block variant (AEM only)"
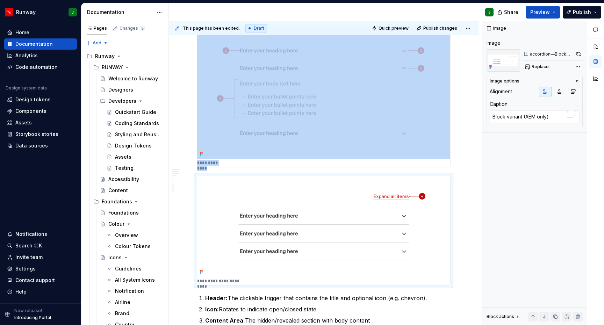
type textarea "*"
type textarea "Global variant"
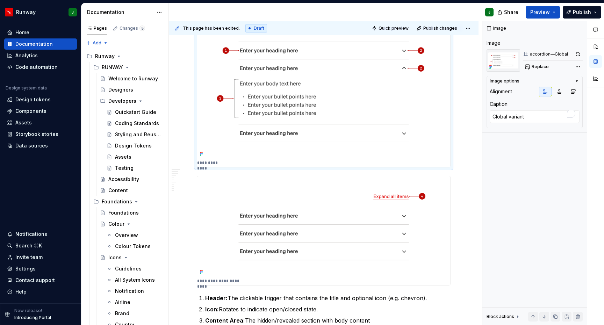
click at [305, 139] on img "To enrich screen reader interactions, please activate Accessibility in Grammarl…" at bounding box center [323, 92] width 253 height 134
type textarea "*"
click at [530, 118] on textarea "Global variant" at bounding box center [535, 117] width 90 height 13
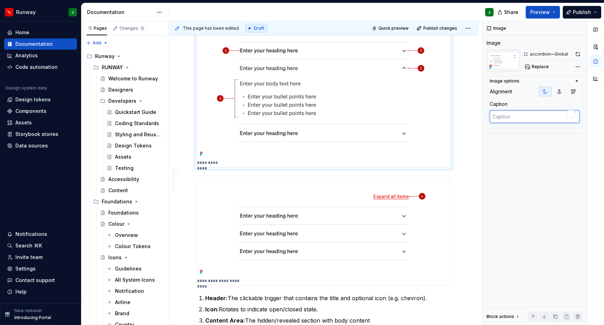
type textarea "*"
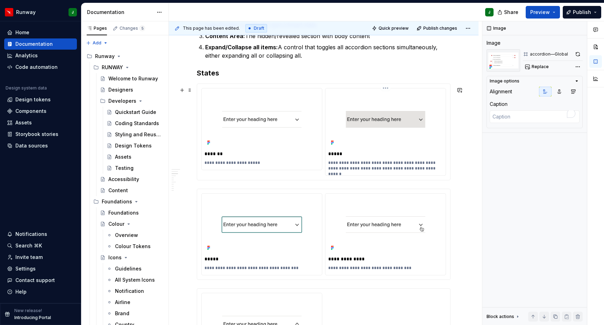
scroll to position [474, 0]
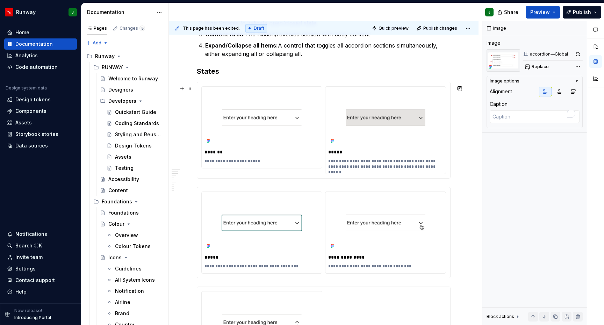
click at [286, 93] on img "To enrich screen reader interactions, please activate Accessibility in Grammarl…" at bounding box center [262, 118] width 115 height 56
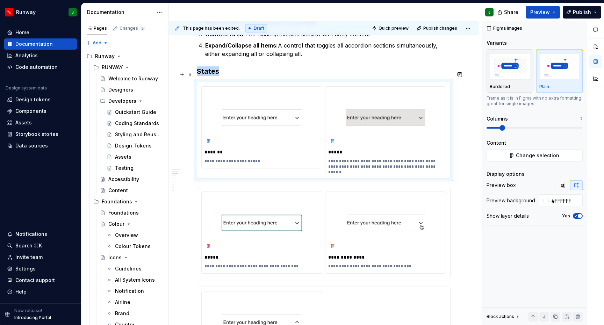
click at [243, 76] on h3 "States" at bounding box center [324, 71] width 254 height 10
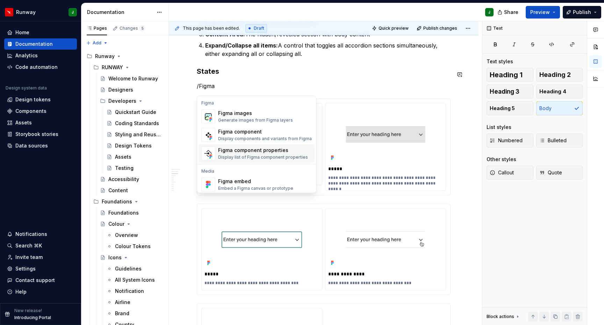
scroll to position [21, 0]
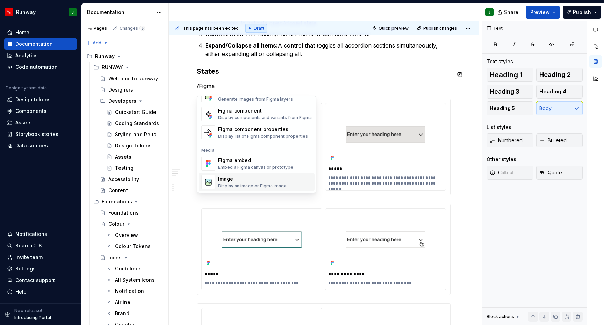
click at [237, 183] on div "Image Display an image or Figma image" at bounding box center [252, 182] width 69 height 13
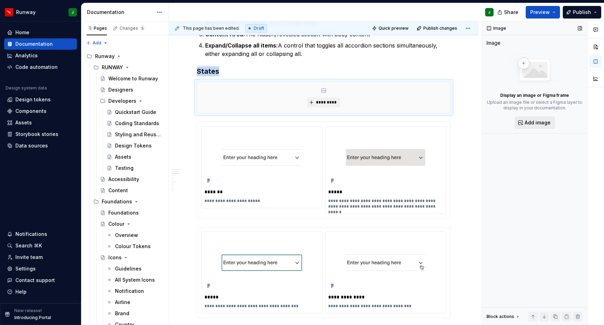
click at [537, 121] on span "Add image" at bounding box center [538, 122] width 26 height 7
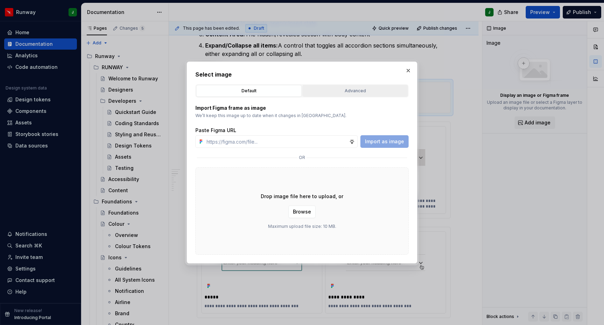
click at [349, 87] on button "Advanced" at bounding box center [355, 91] width 106 height 12
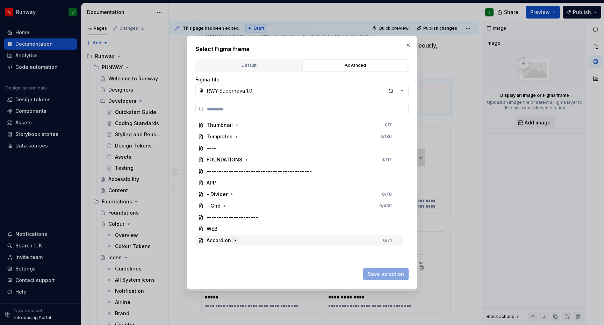
drag, startPoint x: 234, startPoint y: 241, endPoint x: 231, endPoint y: 238, distance: 4.2
click at [234, 241] on icon "button" at bounding box center [236, 241] width 6 height 6
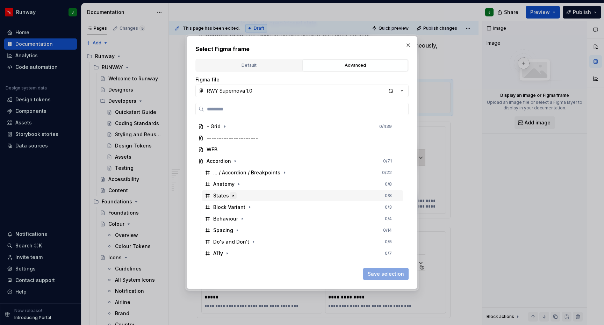
click at [233, 198] on icon "button" at bounding box center [233, 196] width 6 height 6
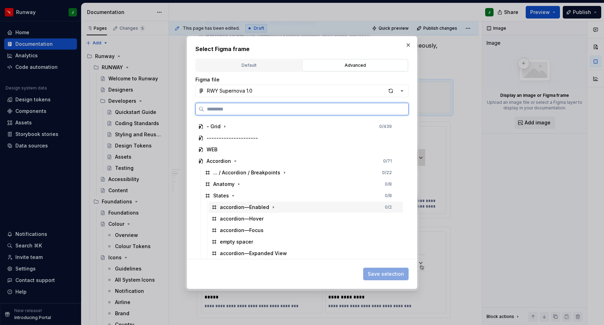
click at [296, 208] on div "accordion—Enabled 0 / 2" at bounding box center [306, 207] width 194 height 11
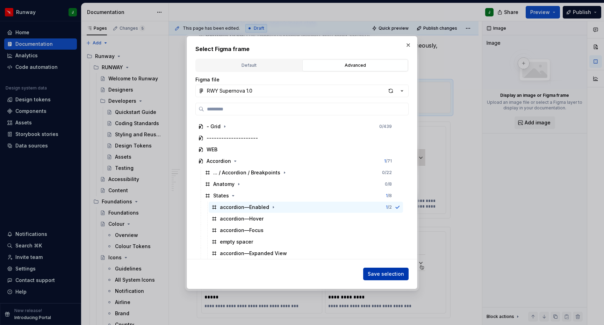
click at [385, 275] on span "Save selection" at bounding box center [386, 274] width 36 height 7
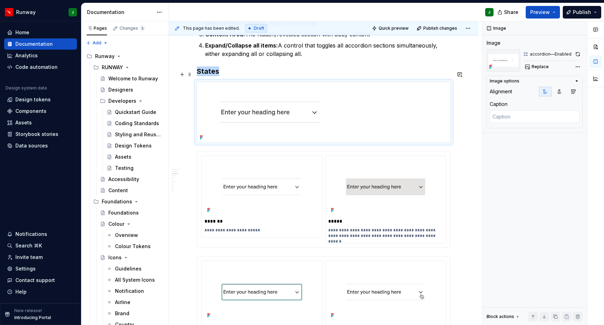
click at [225, 75] on h3 "States" at bounding box center [324, 71] width 254 height 10
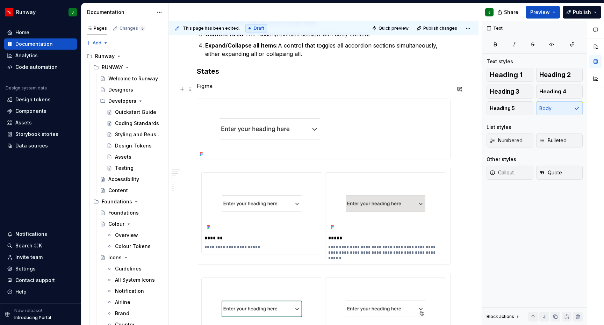
click at [197, 90] on p "Figma" at bounding box center [324, 86] width 254 height 8
click at [217, 90] on p "Figma" at bounding box center [324, 86] width 254 height 8
click at [219, 90] on p "/Figma" at bounding box center [324, 86] width 254 height 8
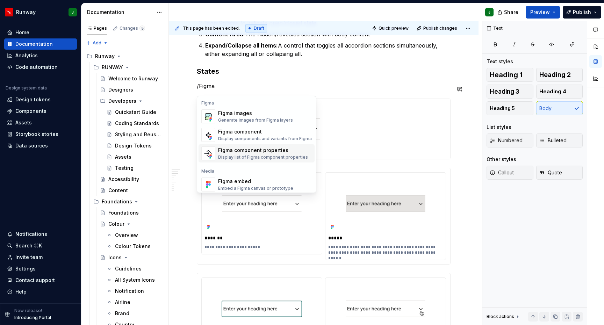
scroll to position [21, 0]
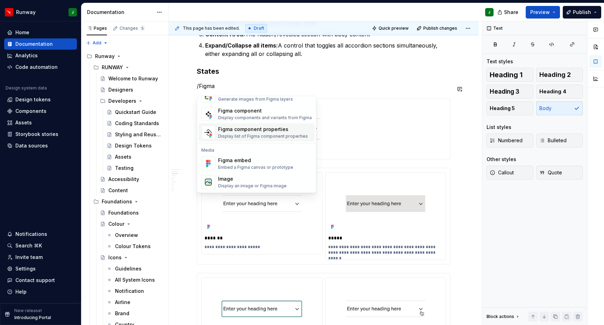
click at [235, 96] on div "Figma images" at bounding box center [255, 92] width 75 height 7
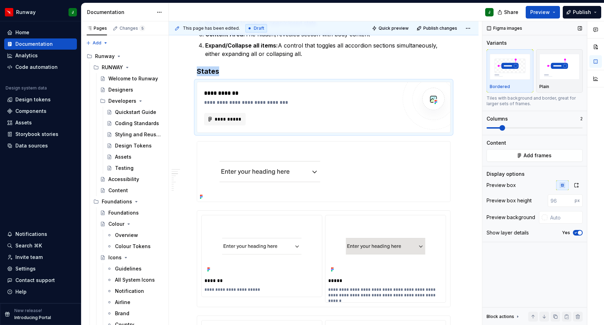
click at [505, 128] on span at bounding box center [503, 128] width 6 height 6
click at [558, 86] on div "Plain" at bounding box center [560, 87] width 41 height 6
click at [577, 186] on icon "button" at bounding box center [577, 186] width 6 height 6
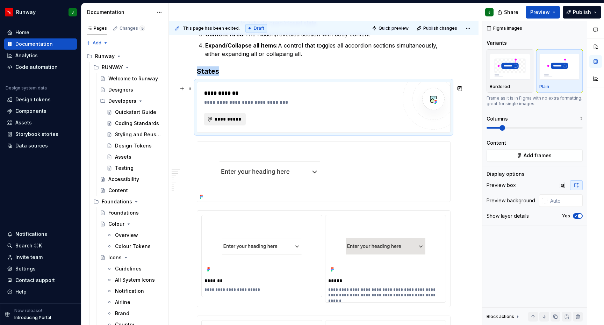
click at [232, 123] on span "**********" at bounding box center [227, 119] width 27 height 7
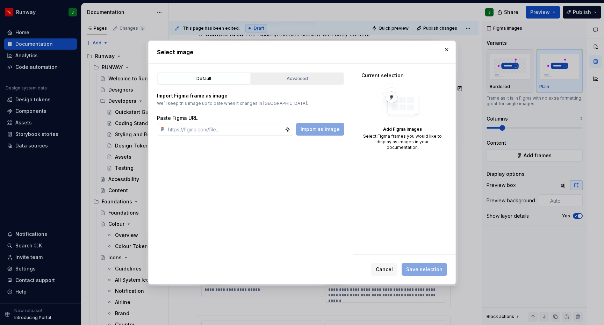
click at [313, 79] on div "Advanced" at bounding box center [298, 78] width 88 height 7
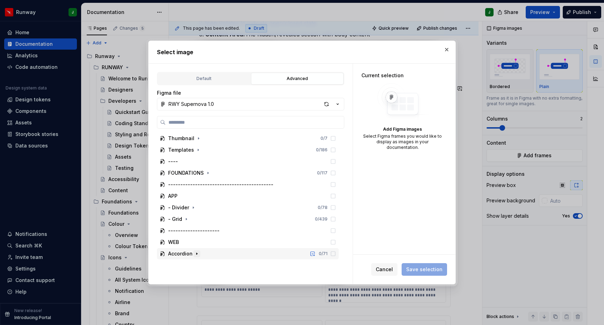
click at [197, 254] on icon "button" at bounding box center [197, 254] width 6 height 6
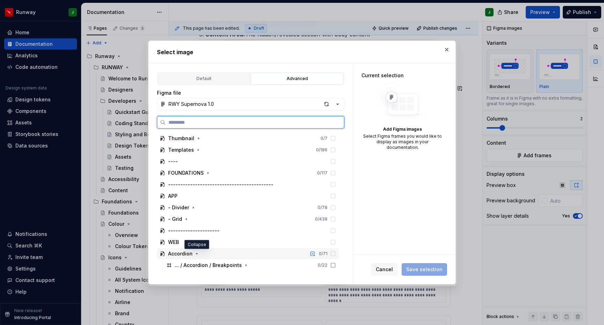
scroll to position [79, 0]
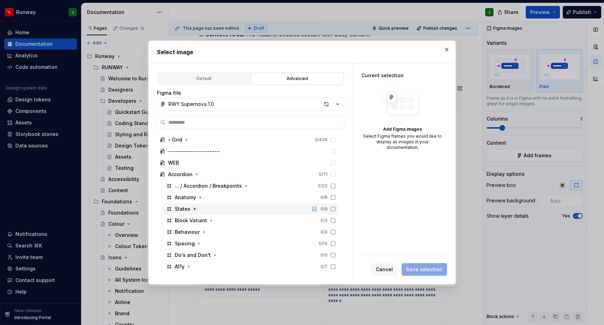
click at [195, 210] on icon "button" at bounding box center [195, 209] width 6 height 6
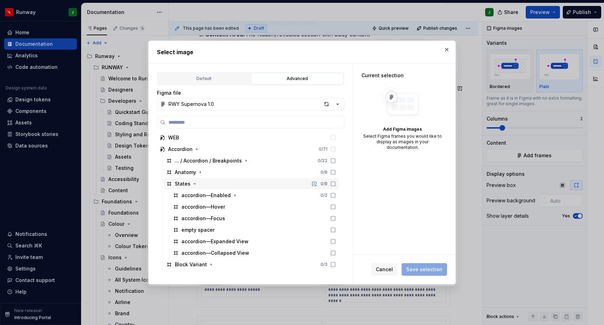
scroll to position [149, 0]
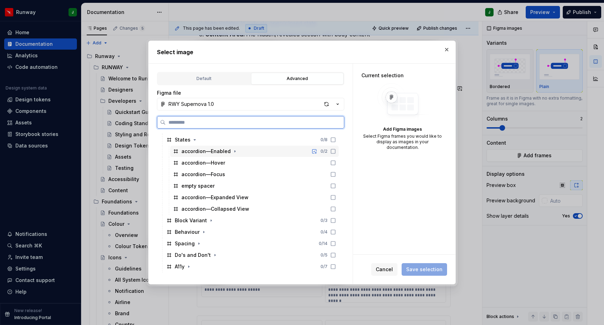
click at [336, 152] on icon at bounding box center [333, 152] width 6 height 6
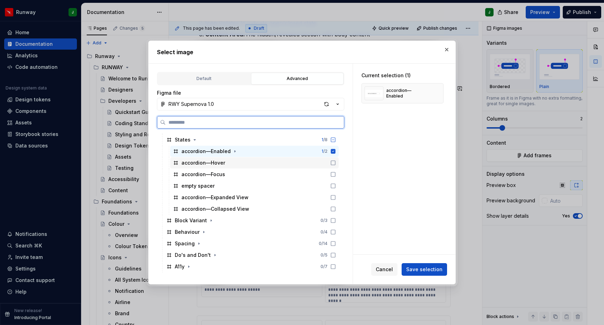
click at [336, 163] on icon at bounding box center [333, 163] width 6 height 6
click at [336, 164] on icon at bounding box center [333, 163] width 6 height 6
click at [336, 164] on icon at bounding box center [333, 163] width 5 height 5
click at [422, 268] on span "Save selection" at bounding box center [424, 269] width 36 height 7
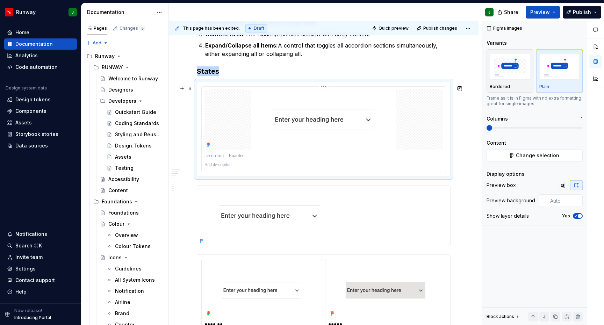
click at [413, 142] on div "To enrich screen reader interactions, please activate Accessibility in Grammarl…" at bounding box center [324, 120] width 239 height 60
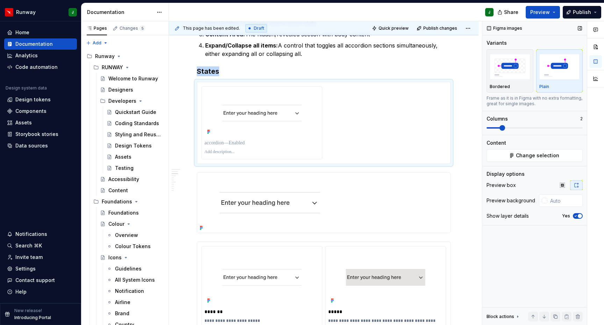
click at [505, 129] on span at bounding box center [503, 128] width 6 height 6
click at [376, 125] on div "To enrich screen reader interactions, please activate Accessibility in Grammarl…" at bounding box center [323, 122] width 245 height 73
click at [377, 125] on div "To enrich screen reader interactions, please activate Accessibility in Grammarl…" at bounding box center [323, 122] width 245 height 73
click at [510, 156] on button "Change selection" at bounding box center [535, 155] width 96 height 13
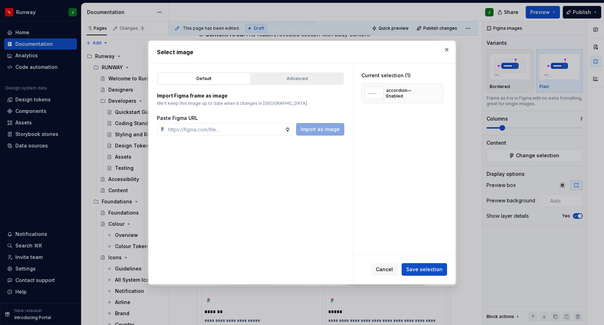
click at [290, 80] on div "Advanced" at bounding box center [298, 78] width 88 height 7
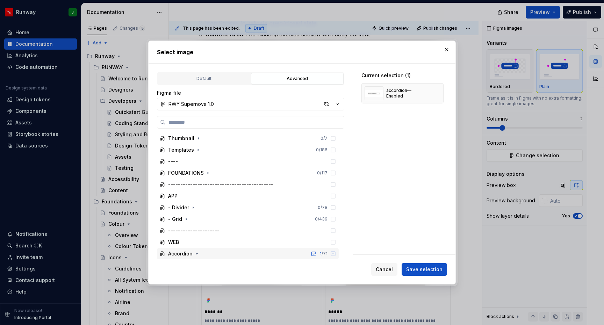
click at [197, 253] on icon "button" at bounding box center [197, 254] width 6 height 6
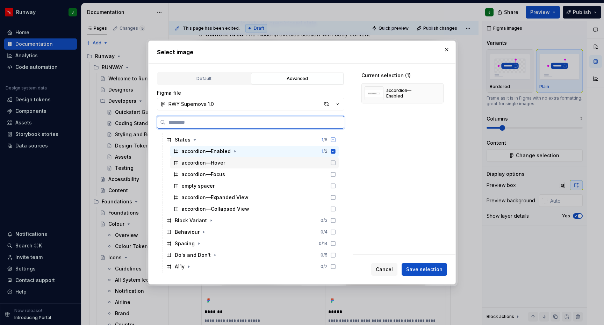
click at [236, 164] on div "accordion—Hover" at bounding box center [254, 162] width 169 height 11
click at [237, 175] on div "accordion—Focus" at bounding box center [254, 174] width 169 height 11
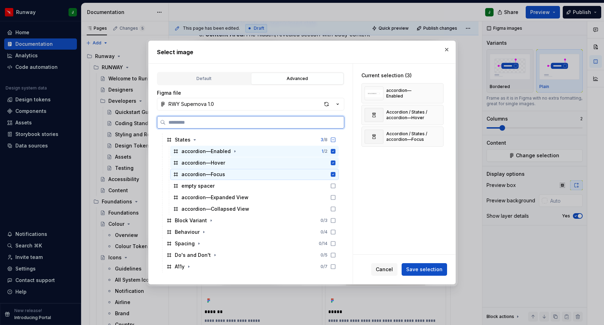
click at [233, 174] on div "accordion—Focus" at bounding box center [254, 174] width 169 height 11
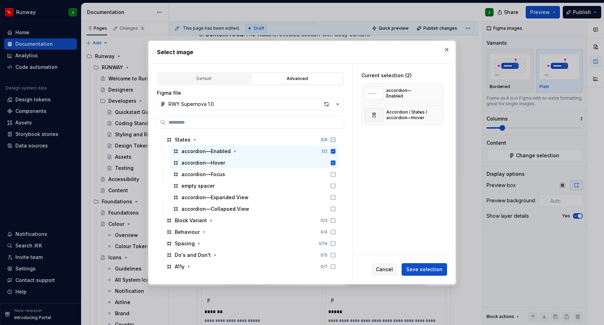
drag, startPoint x: 422, startPoint y: 271, endPoint x: 420, endPoint y: 268, distance: 4.5
click at [422, 271] on span "Save selection" at bounding box center [424, 269] width 36 height 7
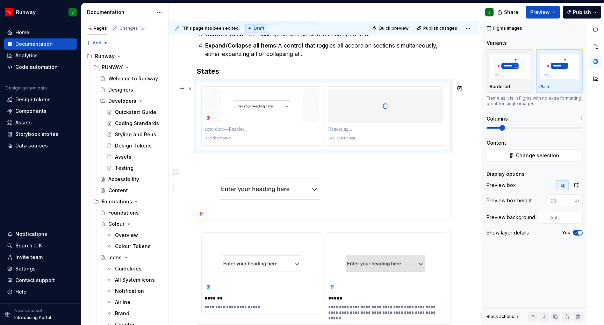
type textarea "*"
click at [311, 110] on img "To enrich screen reader interactions, please activate Accessibility in Grammarl…" at bounding box center [262, 107] width 115 height 34
click at [336, 107] on img "To enrich screen reader interactions, please activate Accessibility in Grammarl…" at bounding box center [385, 107] width 115 height 34
click at [307, 108] on img "To enrich screen reader interactions, please activate Accessibility in Grammarl…" at bounding box center [262, 107] width 115 height 34
click at [229, 131] on p "To enrich screen reader interactions, please activate Accessibility in Grammarl…" at bounding box center [262, 129] width 115 height 7
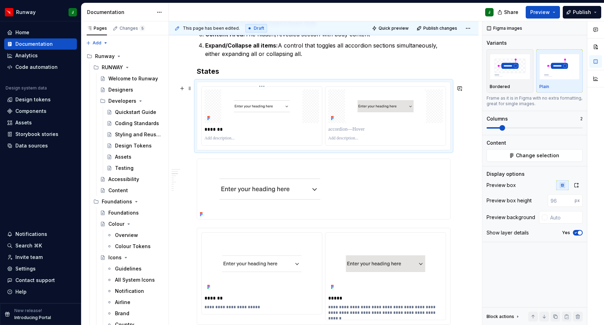
click at [228, 141] on p "To enrich screen reader interactions, please activate Accessibility in Grammarl…" at bounding box center [262, 139] width 115 height 6
click at [344, 132] on p "To enrich screen reader interactions, please activate Accessibility in Grammarl…" at bounding box center [385, 129] width 115 height 7
click at [344, 141] on p "To enrich screen reader interactions, please activate Accessibility in Grammarl…" at bounding box center [385, 139] width 115 height 6
click at [342, 141] on p "To enrich screen reader interactions, please activate Accessibility in Grammarl…" at bounding box center [385, 139] width 115 height 6
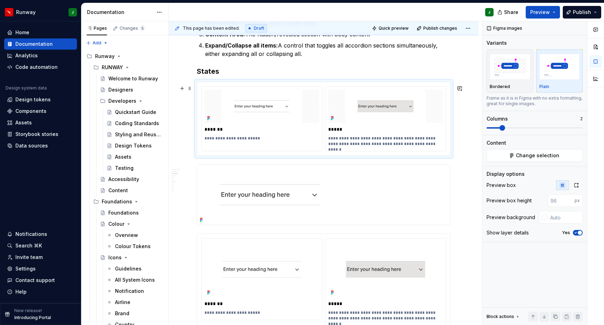
drag, startPoint x: 469, startPoint y: 157, endPoint x: 192, endPoint y: 241, distance: 289.7
click at [470, 157] on div "**********" at bounding box center [325, 173] width 313 height 304
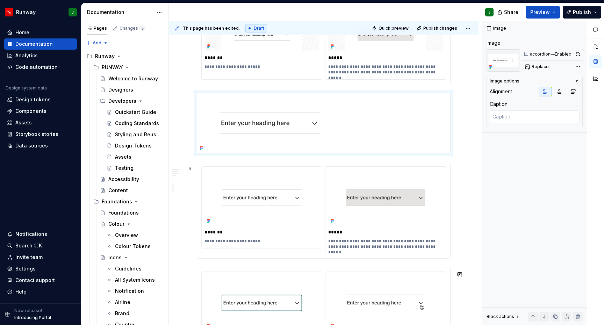
scroll to position [540, 0]
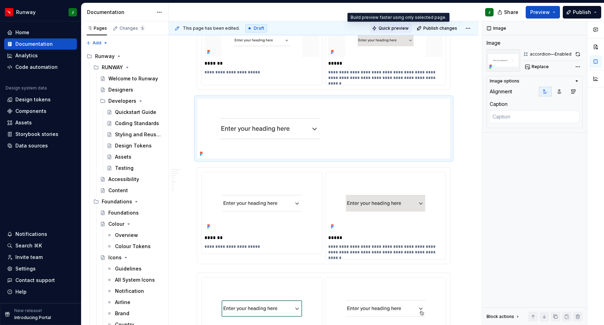
click at [394, 27] on span "Quick preview" at bounding box center [394, 29] width 30 height 6
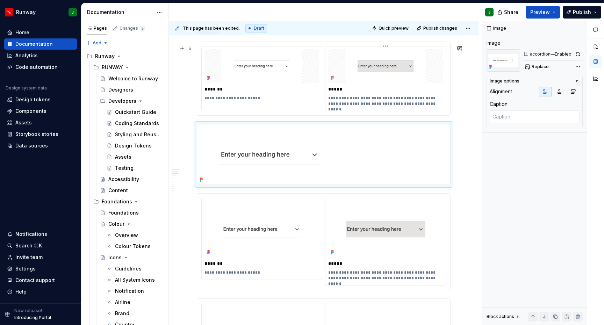
scroll to position [480, 0]
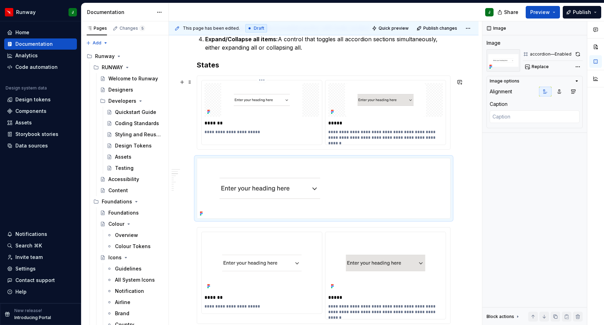
click at [308, 96] on img "To enrich screen reader interactions, please activate Accessibility in Grammarl…" at bounding box center [262, 100] width 115 height 34
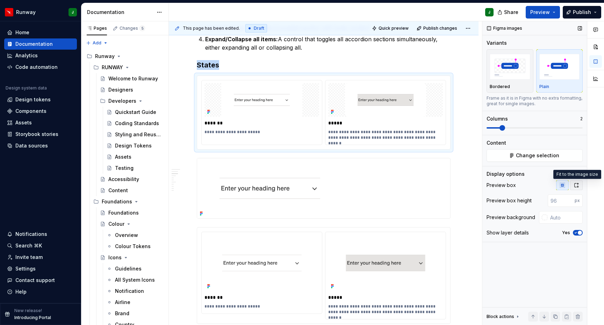
click at [574, 187] on icon "button" at bounding box center [577, 186] width 6 height 6
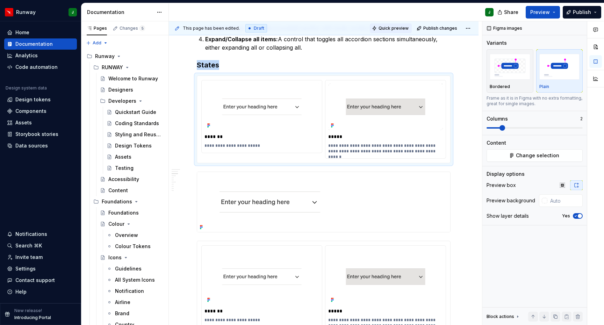
click at [398, 26] on span "Quick preview" at bounding box center [394, 29] width 30 height 6
click at [288, 112] on img "To enrich screen reader interactions, please activate Accessibility in Grammarl…" at bounding box center [262, 107] width 115 height 48
click at [309, 127] on img "To enrich screen reader interactions, please activate Accessibility in Grammarl…" at bounding box center [262, 107] width 115 height 48
click at [527, 155] on span "Change selection" at bounding box center [537, 155] width 43 height 7
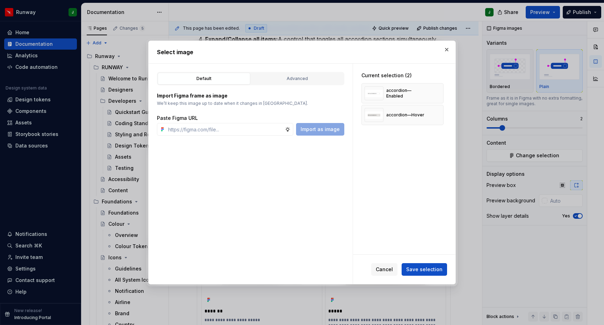
type textarea "*"
click at [432, 96] on div "accordion—Enabled" at bounding box center [403, 93] width 82 height 20
click at [296, 73] on button "Advanced" at bounding box center [297, 79] width 93 height 12
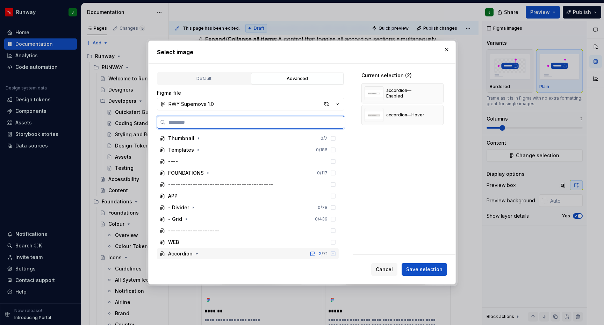
click at [251, 253] on div "Accordion 2 / 71" at bounding box center [248, 253] width 182 height 11
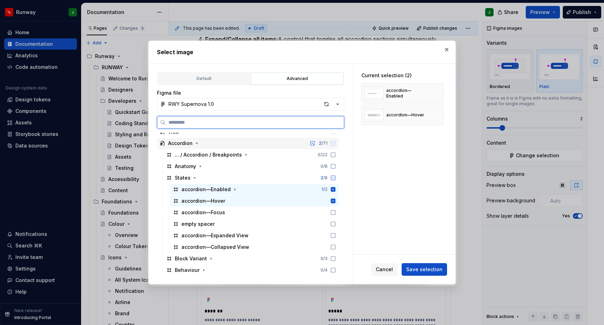
scroll to position [140, 0]
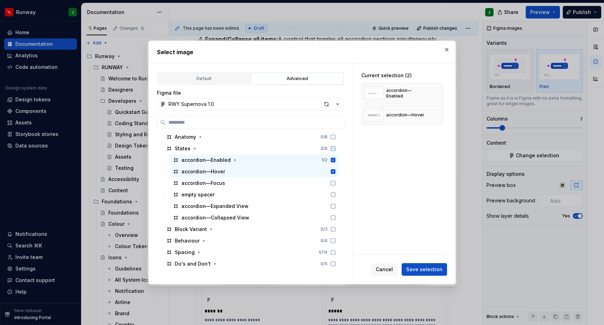
click at [387, 269] on span "Cancel" at bounding box center [384, 269] width 17 height 7
click at [447, 49] on p "Expand/Collapse all items: A control that toggles all accordion sections simult…" at bounding box center [327, 43] width 245 height 17
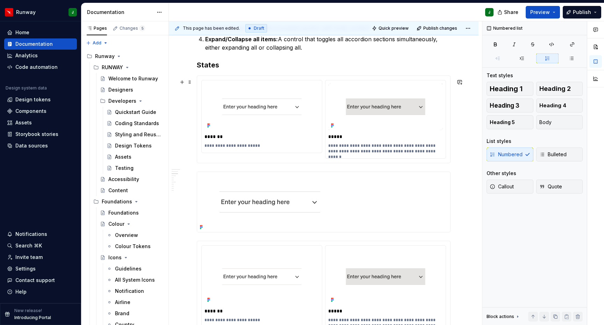
click at [293, 113] on img "To enrich screen reader interactions, please activate Accessibility in Grammarl…" at bounding box center [262, 107] width 115 height 48
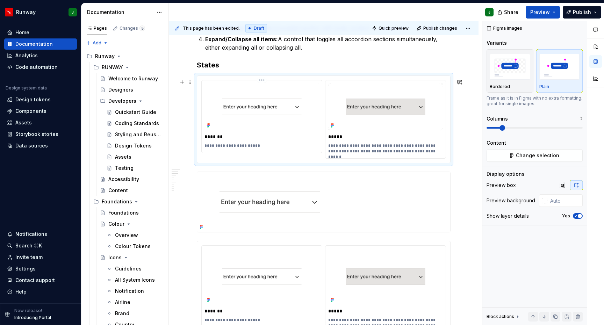
click at [261, 109] on img "To enrich screen reader interactions, please activate Accessibility in Grammarl…" at bounding box center [262, 107] width 115 height 48
click at [263, 90] on img "To enrich screen reader interactions, please activate Accessibility in Grammarl…" at bounding box center [262, 107] width 115 height 48
click at [559, 204] on input "text" at bounding box center [565, 200] width 35 height 13
click at [544, 202] on div at bounding box center [545, 201] width 6 height 6
click at [545, 200] on div "Comments Open comments No comments yet Select ‘Comment’ from the block context …" at bounding box center [544, 173] width 122 height 304
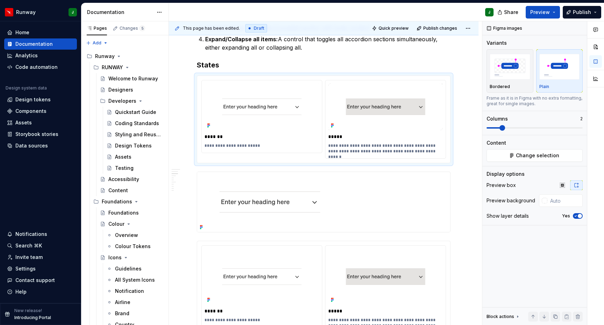
click at [560, 200] on div "Comments Open comments No comments yet Select ‘Comment’ from the block context …" at bounding box center [544, 173] width 122 height 304
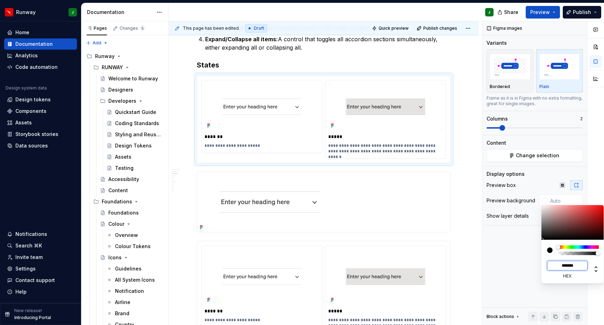
click at [574, 266] on input "*******" at bounding box center [567, 266] width 41 height 10
click at [589, 266] on div "******* hex" at bounding box center [573, 267] width 52 height 24
type input "*******"
type input "#FFFFFF"
click at [385, 100] on html "Runway J Home Documentation Analytics Code automation Design system data Design…" at bounding box center [302, 162] width 604 height 325
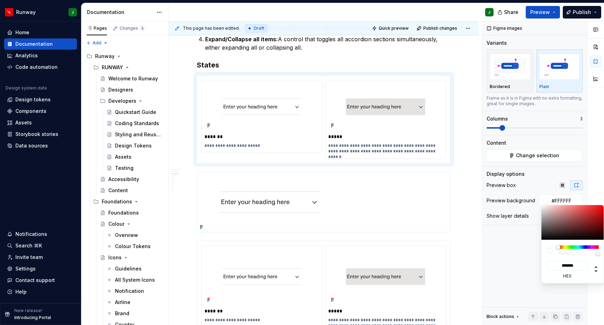
click at [386, 96] on html "Runway J Home Documentation Analytics Code automation Design system data Design…" at bounding box center [302, 162] width 604 height 325
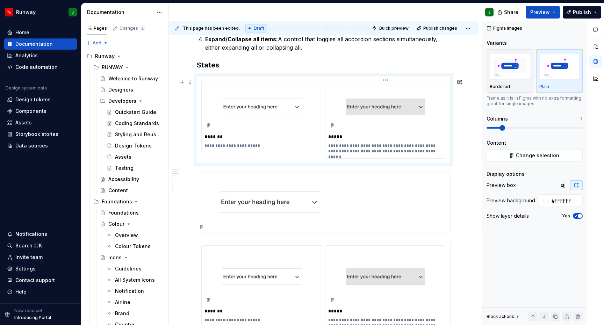
click at [385, 96] on img "To enrich screen reader interactions, please activate Accessibility in Grammarl…" at bounding box center [385, 107] width 115 height 48
click at [396, 96] on img "To enrich screen reader interactions, please activate Accessibility in Grammarl…" at bounding box center [385, 107] width 115 height 48
click at [389, 83] on html "Runway J Home Documentation Analytics Code automation Design system data Design…" at bounding box center [302, 162] width 604 height 325
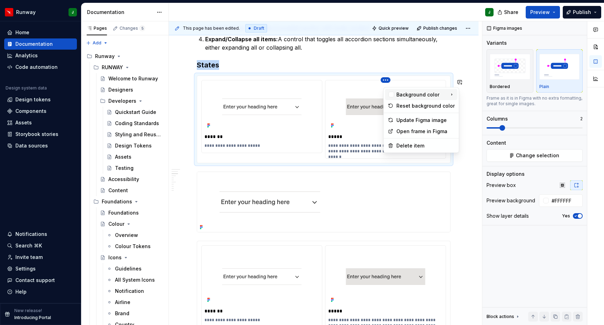
click at [442, 94] on div "Background color" at bounding box center [422, 94] width 50 height 7
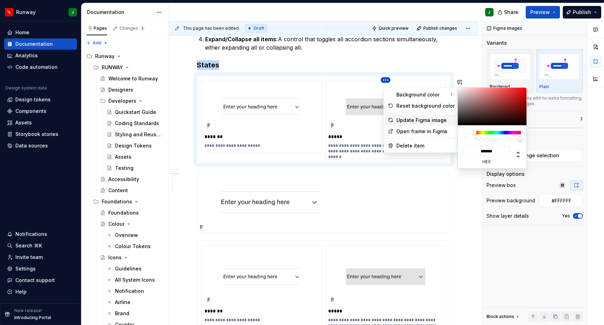
click at [423, 119] on div "Update Figma image" at bounding box center [426, 120] width 58 height 7
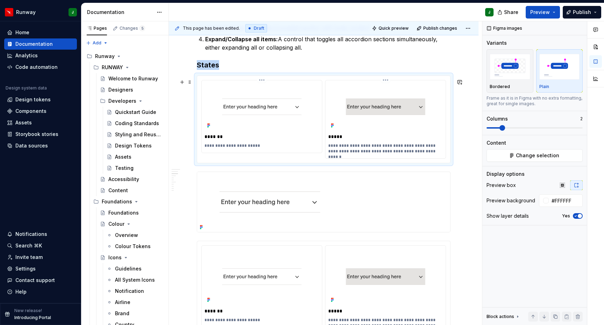
click at [263, 83] on html "Runway J Home Documentation Analytics Code automation Design system data Design…" at bounding box center [302, 162] width 604 height 325
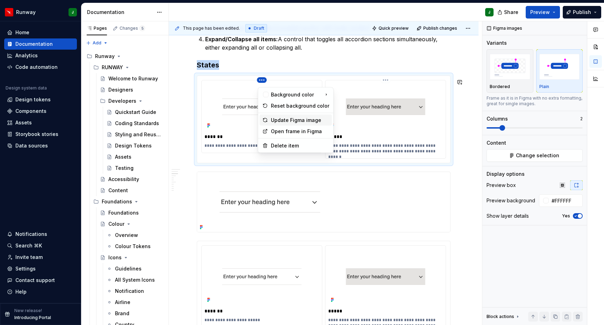
click at [280, 119] on div "Update Figma image" at bounding box center [300, 120] width 58 height 7
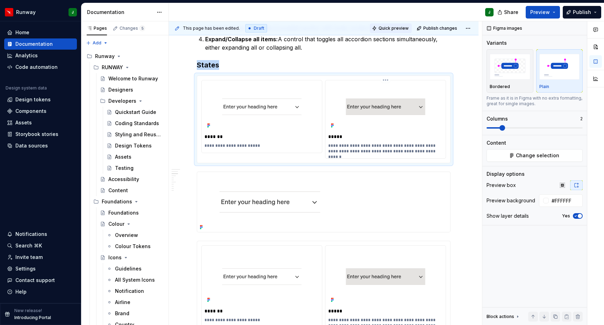
click at [393, 24] on button "Quick preview" at bounding box center [391, 28] width 42 height 10
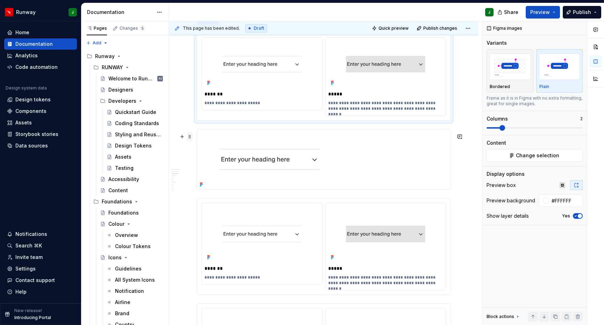
click at [190, 137] on span at bounding box center [190, 137] width 6 height 10
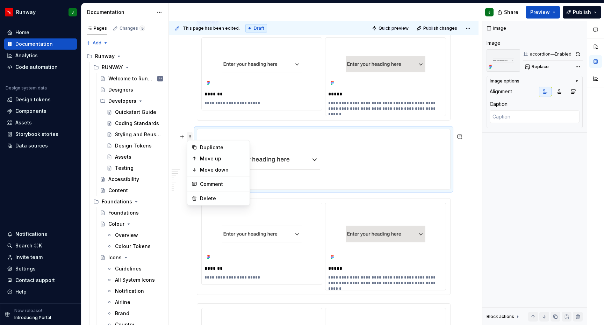
type textarea "*"
click at [204, 198] on div "Delete" at bounding box center [222, 198] width 45 height 7
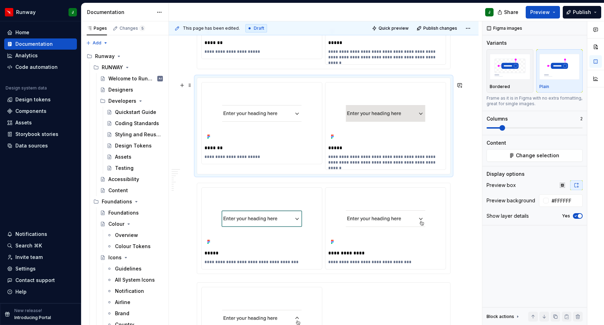
scroll to position [579, 0]
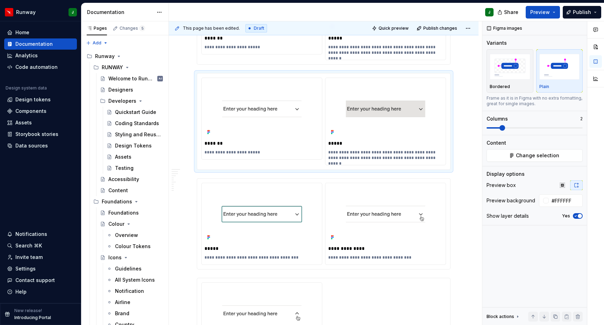
drag, startPoint x: 473, startPoint y: 64, endPoint x: 466, endPoint y: 61, distance: 7.5
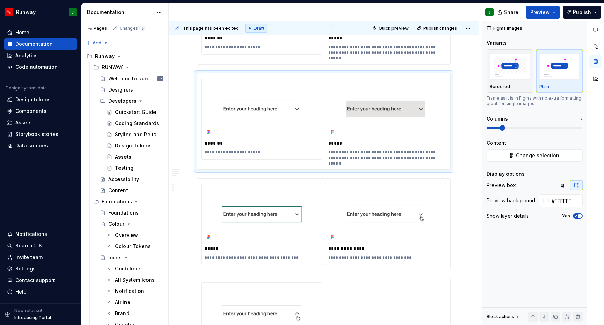
click at [262, 109] on img "To enrich screen reader interactions, please activate Accessibility in Grammarl…" at bounding box center [262, 109] width 115 height 56
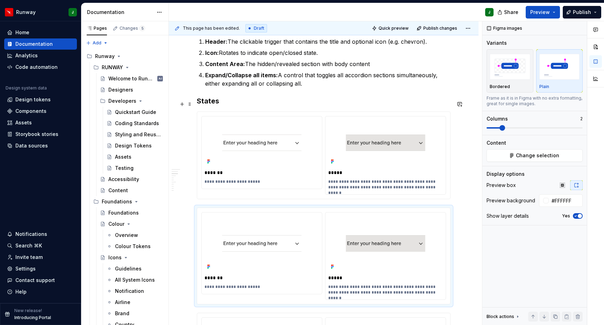
click at [227, 105] on h3 "States" at bounding box center [324, 101] width 254 height 10
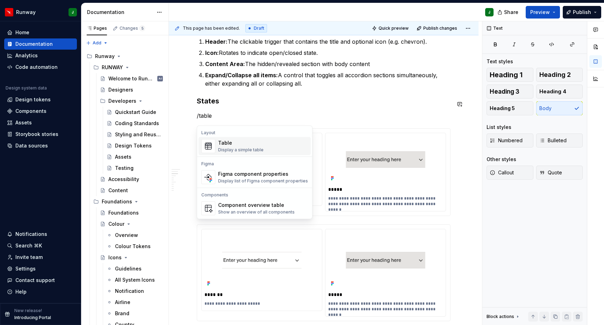
click at [252, 144] on div "Table" at bounding box center [240, 143] width 45 height 7
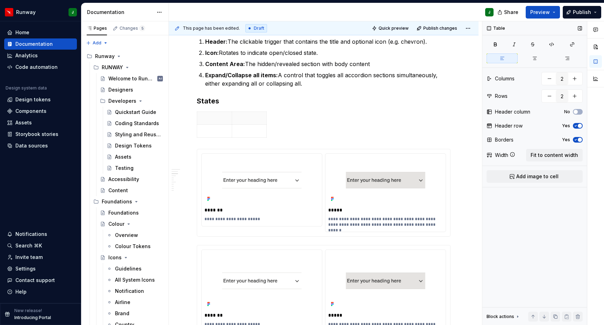
click at [577, 126] on icon "button" at bounding box center [576, 126] width 6 height 4
click at [578, 140] on icon "button" at bounding box center [576, 140] width 6 height 4
click at [215, 121] on p "To enrich screen reader interactions, please activate Accessibility in Grammarl…" at bounding box center [214, 118] width 26 height 7
type input "3"
click at [208, 122] on p "/figma" at bounding box center [214, 118] width 26 height 7
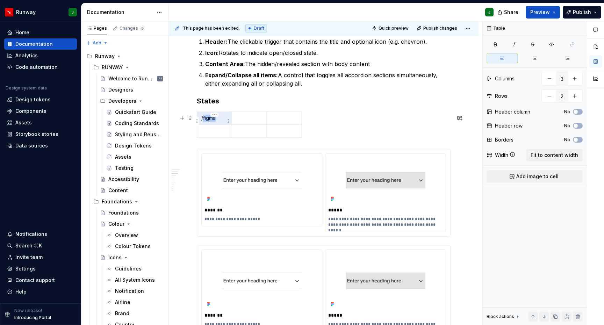
click at [208, 122] on p "/figma" at bounding box center [214, 118] width 26 height 7
click at [208, 120] on p "/Figma" at bounding box center [214, 118] width 26 height 7
click at [201, 120] on td "/Figma" at bounding box center [214, 118] width 35 height 13
click at [341, 129] on div "/Figma" at bounding box center [324, 126] width 254 height 29
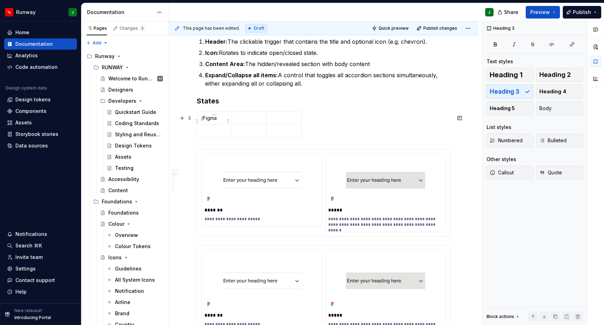
click at [215, 122] on p "/Figma" at bounding box center [214, 118] width 26 height 7
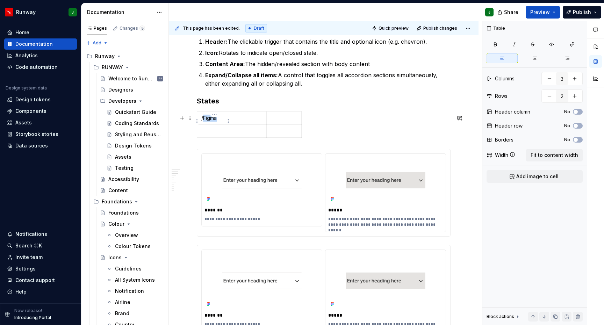
click at [215, 122] on p "/Figma" at bounding box center [214, 118] width 26 height 7
click at [189, 119] on span at bounding box center [190, 118] width 6 height 10
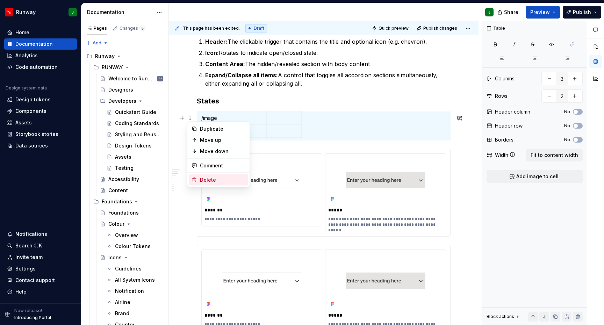
click at [204, 181] on div "Delete" at bounding box center [222, 180] width 45 height 7
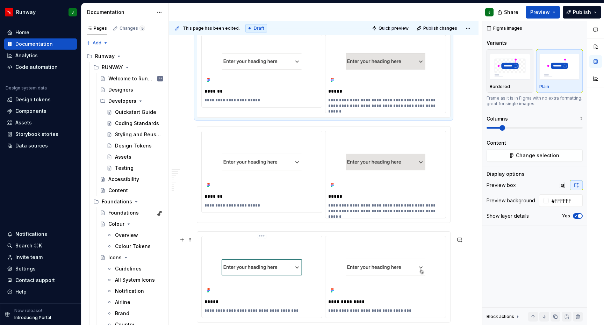
scroll to position [483, 0]
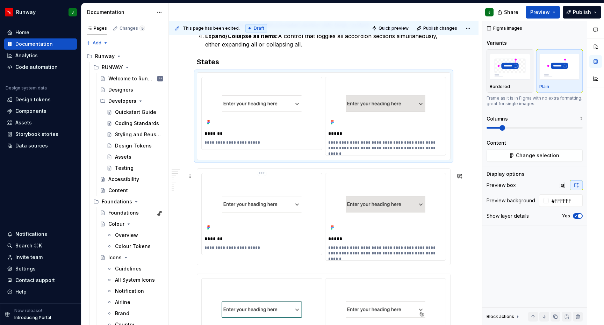
click at [303, 190] on img "To enrich screen reader interactions, please activate Accessibility in Grammarl…" at bounding box center [262, 204] width 115 height 56
click at [503, 83] on div "Bordered" at bounding box center [510, 70] width 41 height 37
click at [395, 26] on span "Quick preview" at bounding box center [394, 29] width 30 height 6
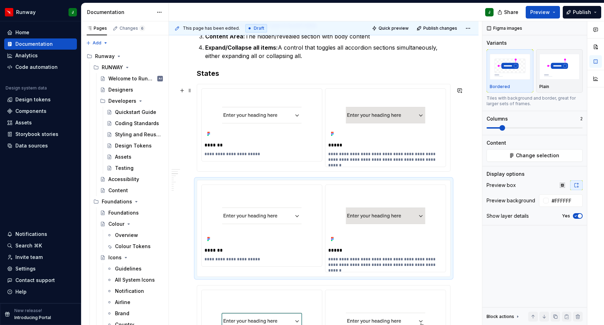
click at [223, 96] on img "To enrich screen reader interactions, please activate Accessibility in Grammarl…" at bounding box center [262, 116] width 115 height 48
click at [282, 190] on div "**********" at bounding box center [262, 225] width 120 height 81
click at [258, 108] on img "To enrich screen reader interactions, please activate Accessibility in Grammarl…" at bounding box center [262, 116] width 115 height 48
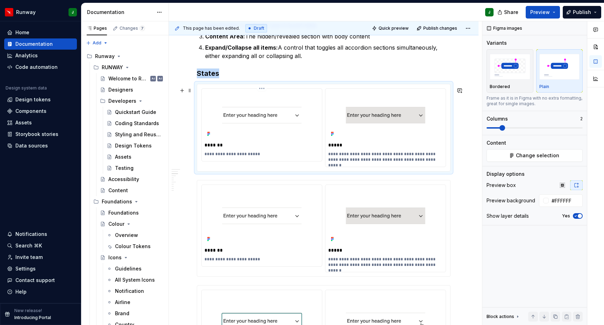
type textarea "*"
click at [262, 91] on html "Runway J Home Documentation Analytics Code automation Design system data Design…" at bounding box center [302, 162] width 604 height 325
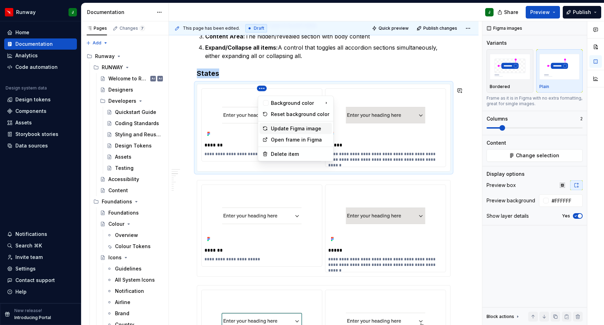
click at [291, 128] on div "Update Figma image" at bounding box center [300, 128] width 58 height 7
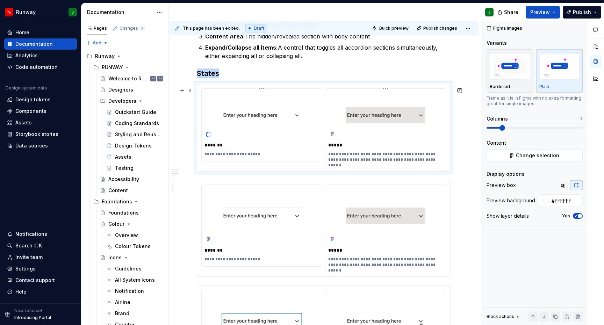
click at [389, 91] on html "Runway J Home Documentation Analytics Code automation Design system data Design…" at bounding box center [302, 162] width 604 height 325
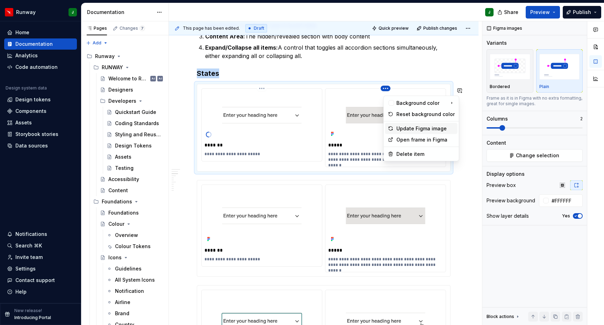
click at [405, 128] on div "Update Figma image" at bounding box center [426, 128] width 58 height 7
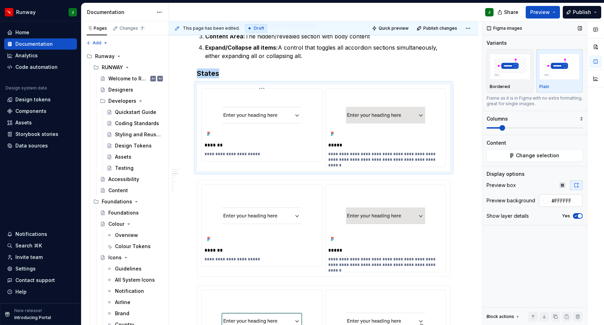
click at [561, 201] on input "#FFFFFF" at bounding box center [566, 200] width 34 height 13
click at [461, 78] on button "button" at bounding box center [460, 77] width 10 height 10
click at [397, 29] on span "Quick preview" at bounding box center [394, 29] width 30 height 6
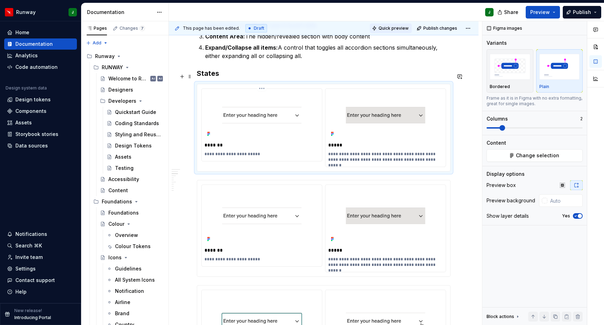
click at [398, 27] on span "Quick preview" at bounding box center [394, 29] width 30 height 6
click at [442, 29] on span "Publish changes" at bounding box center [440, 29] width 34 height 6
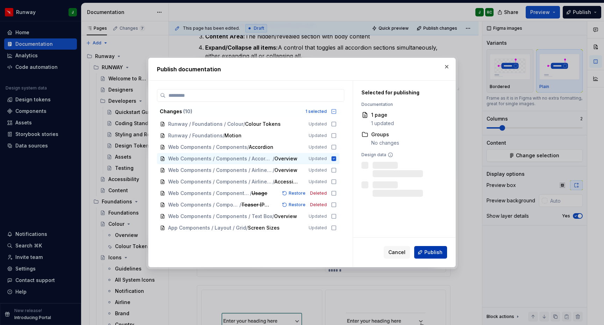
click at [431, 252] on span "Publish" at bounding box center [434, 252] width 18 height 7
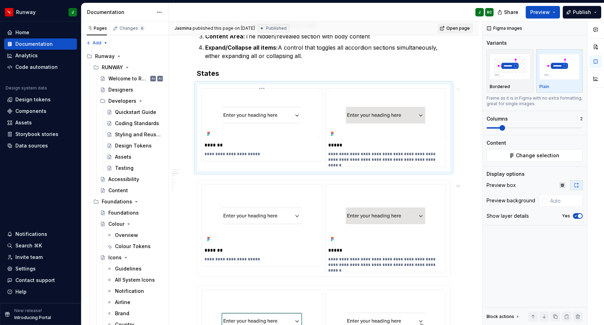
click at [464, 29] on span "Open page" at bounding box center [458, 29] width 23 height 6
type textarea "*"
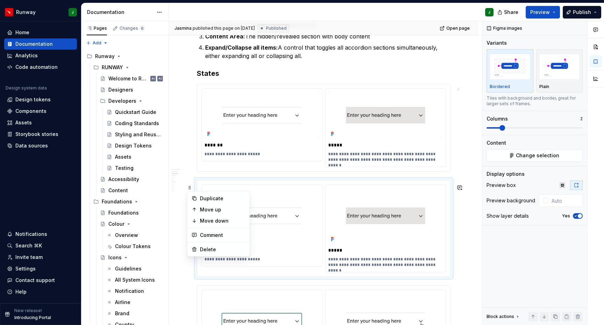
type input "#FFFFFF"
click at [205, 251] on p "*******" at bounding box center [263, 250] width 116 height 7
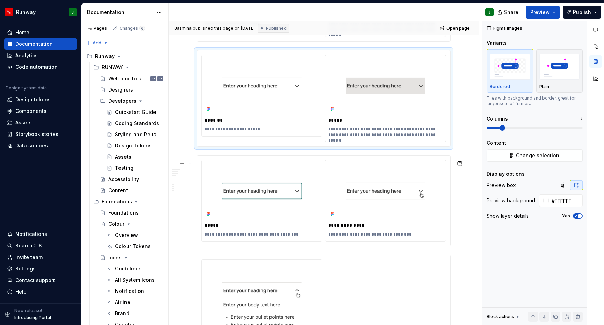
scroll to position [668, 0]
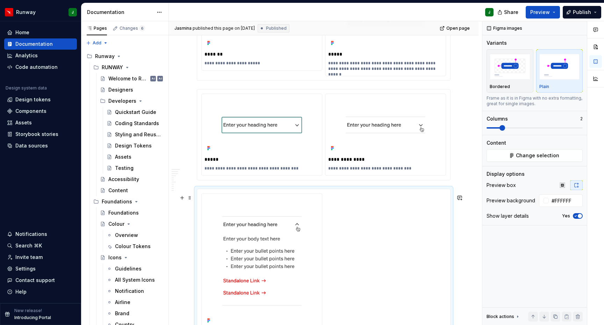
click at [368, 232] on div "**********" at bounding box center [323, 270] width 245 height 155
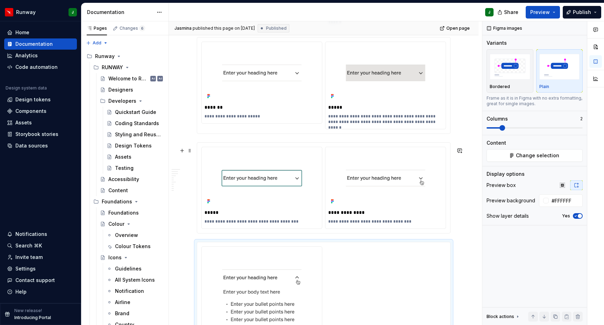
scroll to position [603, 0]
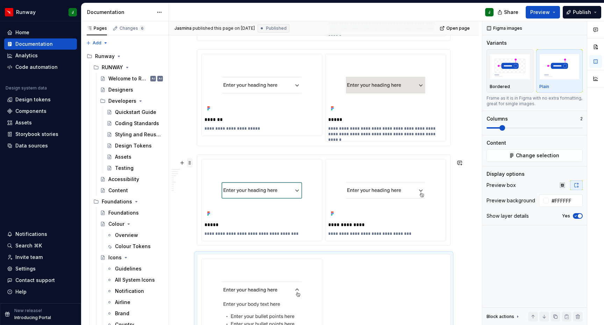
click at [190, 164] on span at bounding box center [190, 163] width 6 height 10
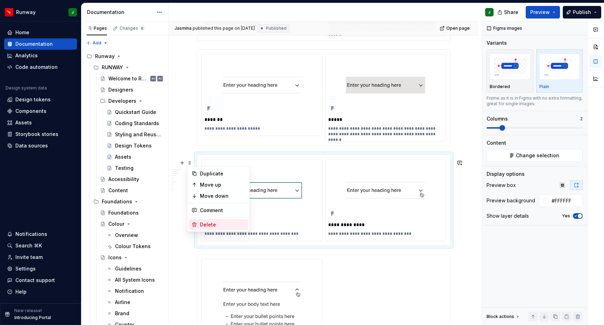
click at [211, 224] on div "Delete" at bounding box center [222, 224] width 45 height 7
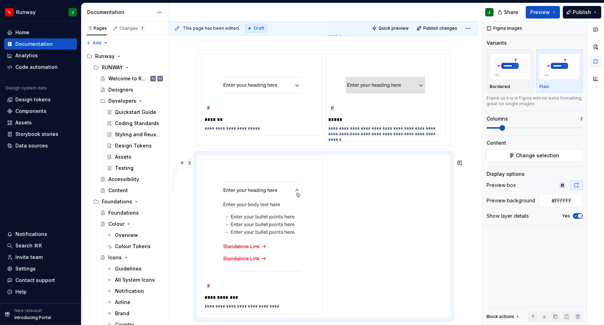
click at [190, 165] on span at bounding box center [190, 163] width 6 height 10
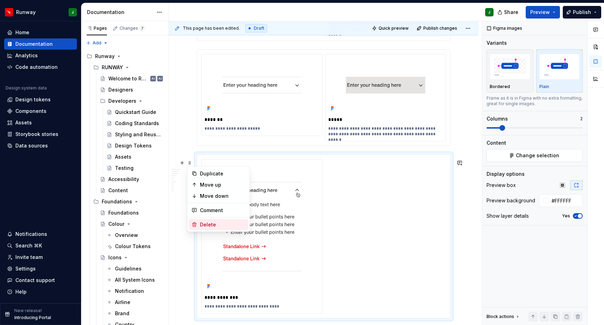
click at [207, 225] on div "Delete" at bounding box center [222, 224] width 45 height 7
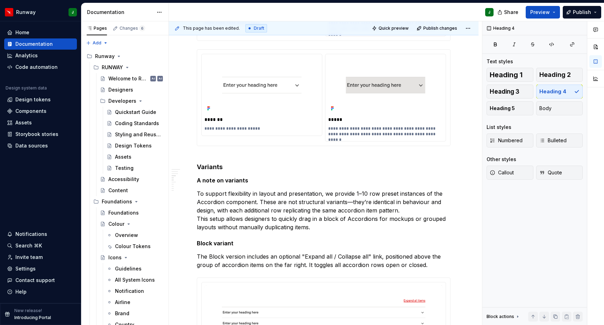
type textarea "*"
